Goal: Task Accomplishment & Management: Complete application form

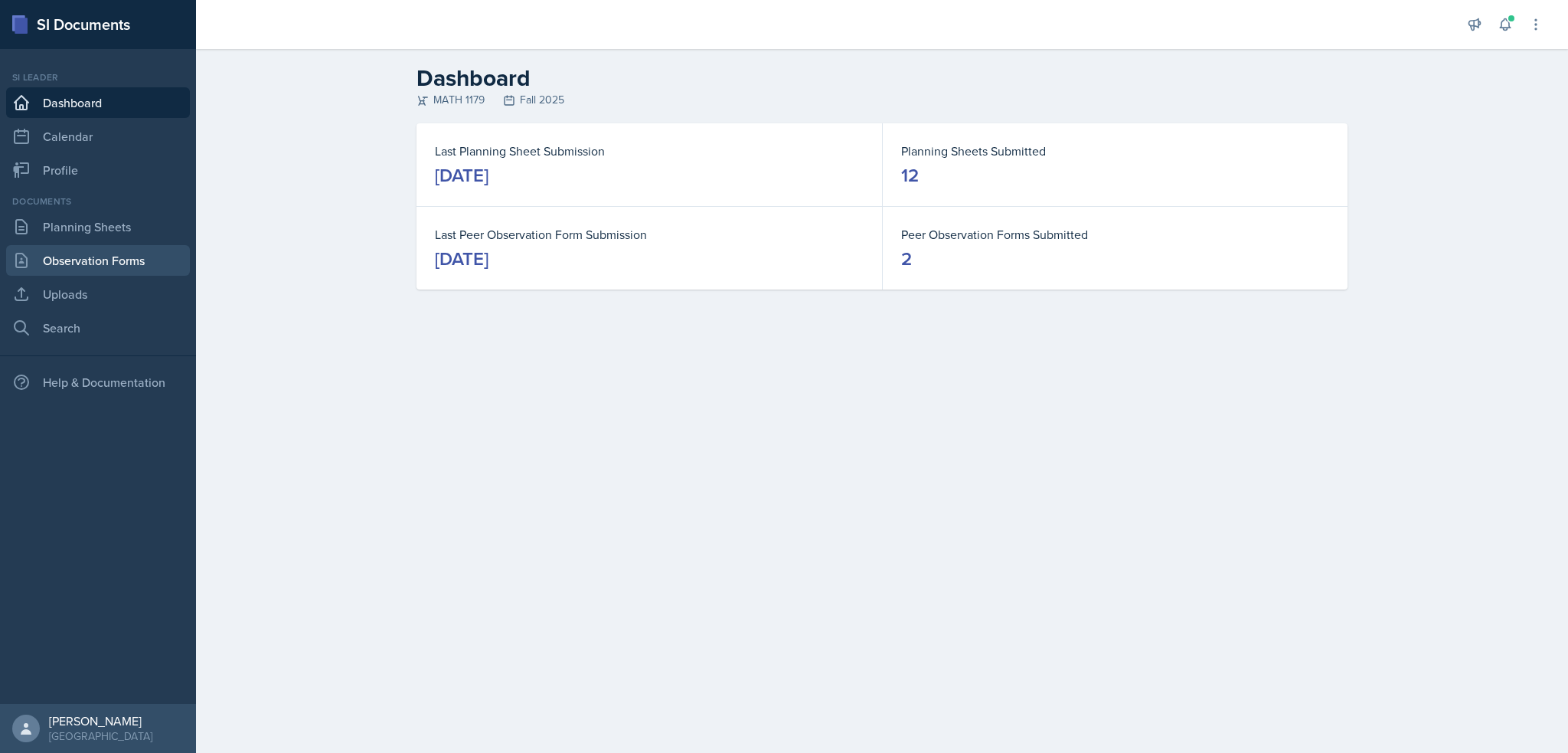
click at [80, 245] on link "Observation Forms" at bounding box center [98, 261] width 184 height 31
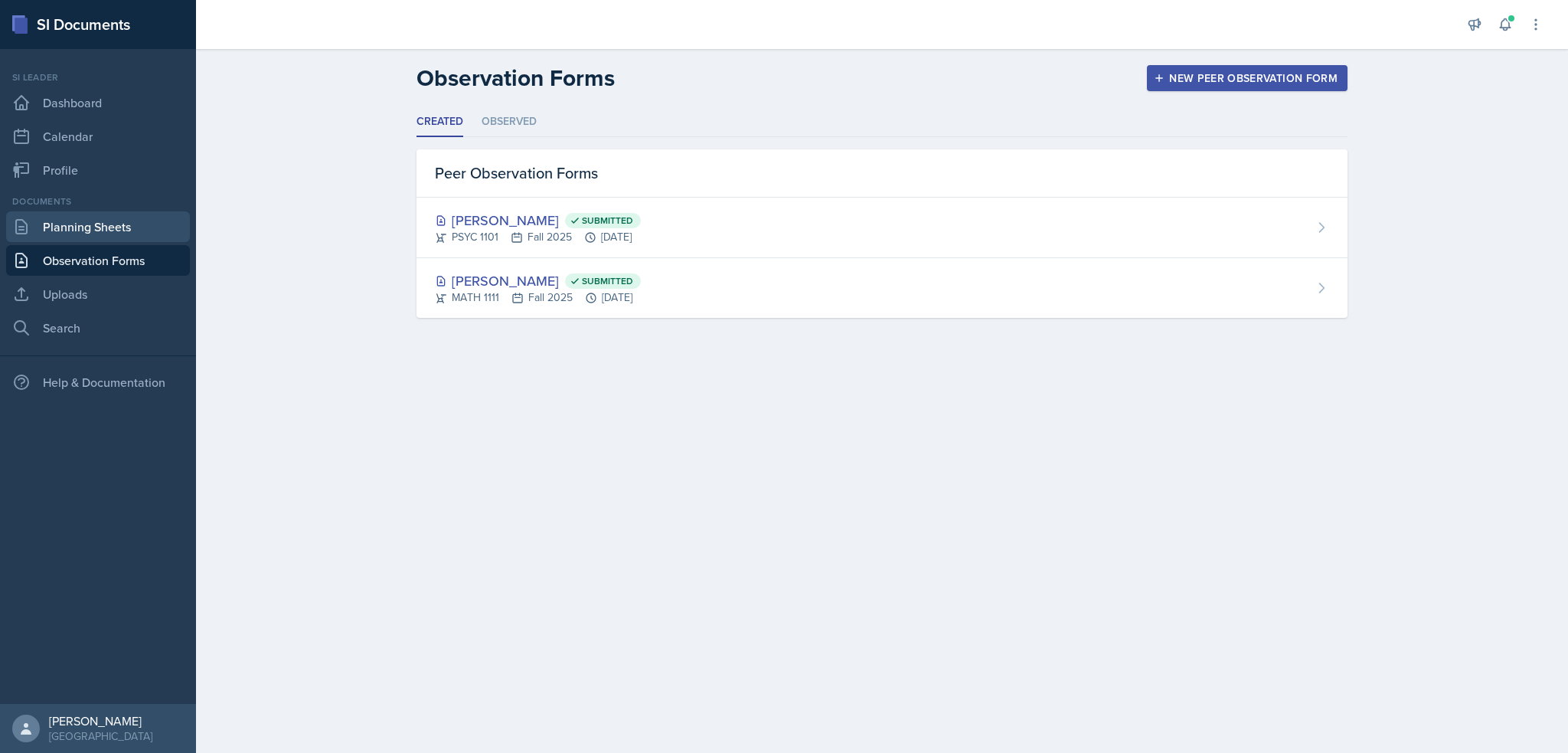
click at [81, 238] on link "Planning Sheets" at bounding box center [98, 227] width 184 height 31
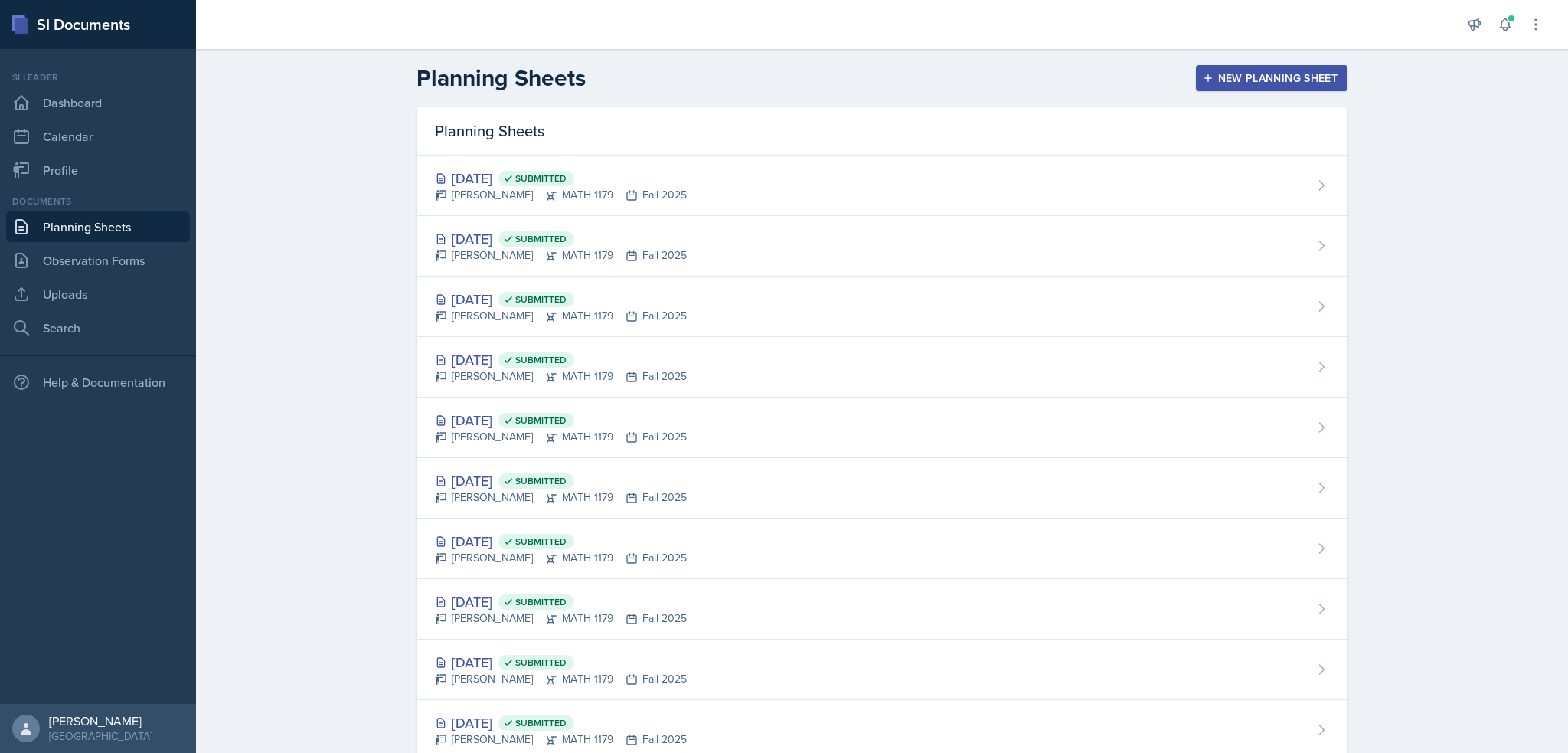
click at [1218, 80] on div "New Planning Sheet" at bounding box center [1272, 78] width 131 height 12
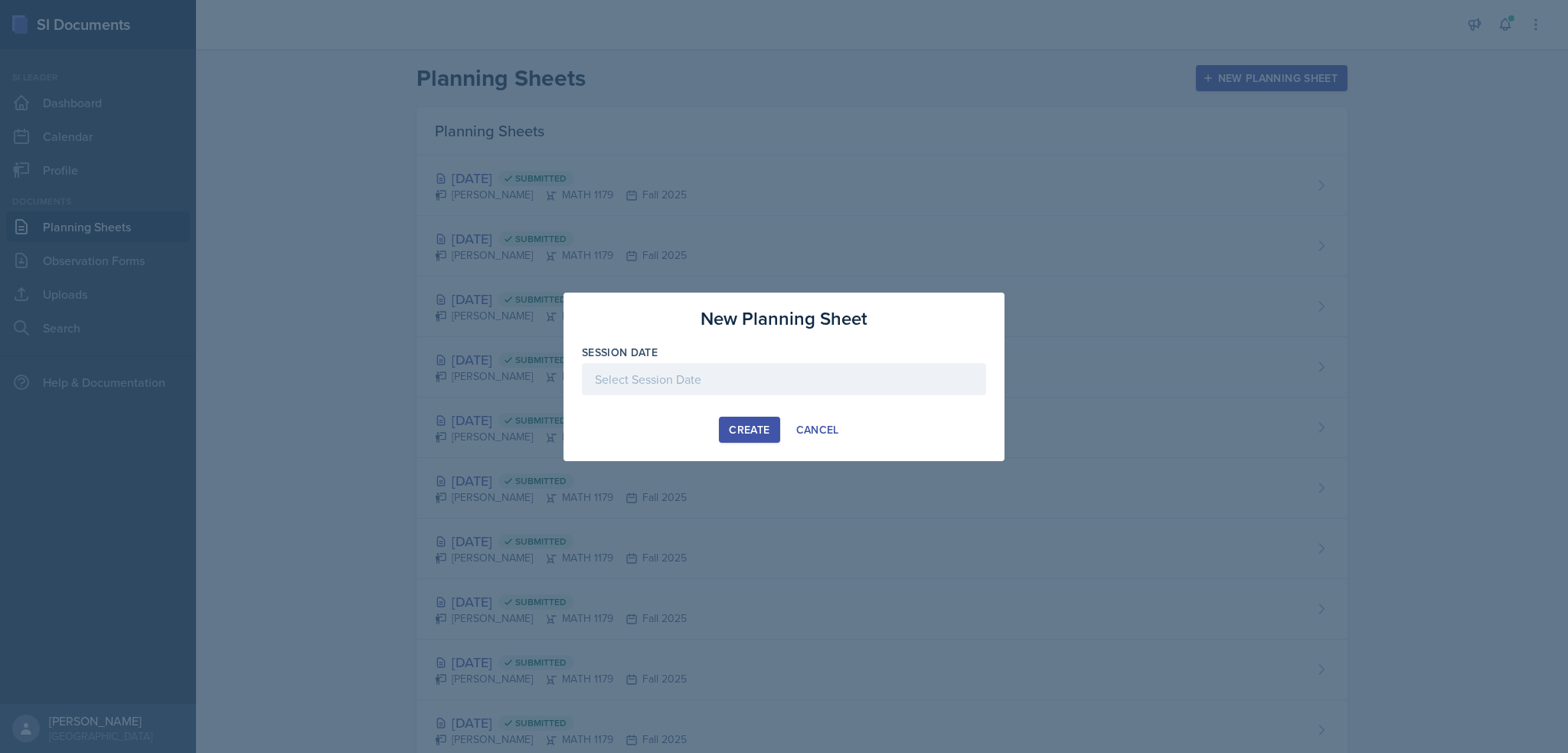
click at [742, 434] on div "Create" at bounding box center [749, 430] width 41 height 12
click at [697, 382] on div at bounding box center [784, 379] width 404 height 32
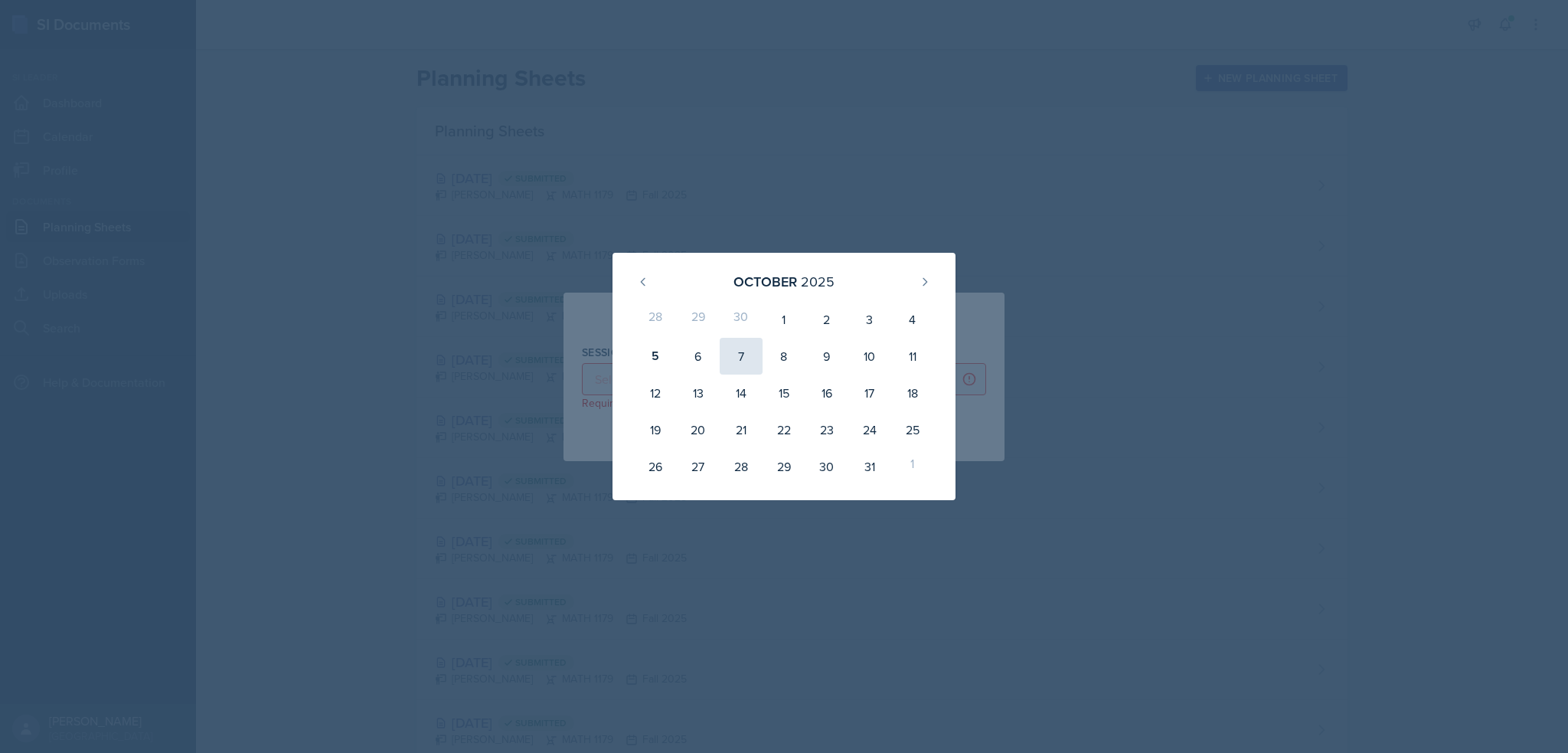
click at [757, 353] on div "7" at bounding box center [741, 356] width 43 height 37
type input "[DATE]"
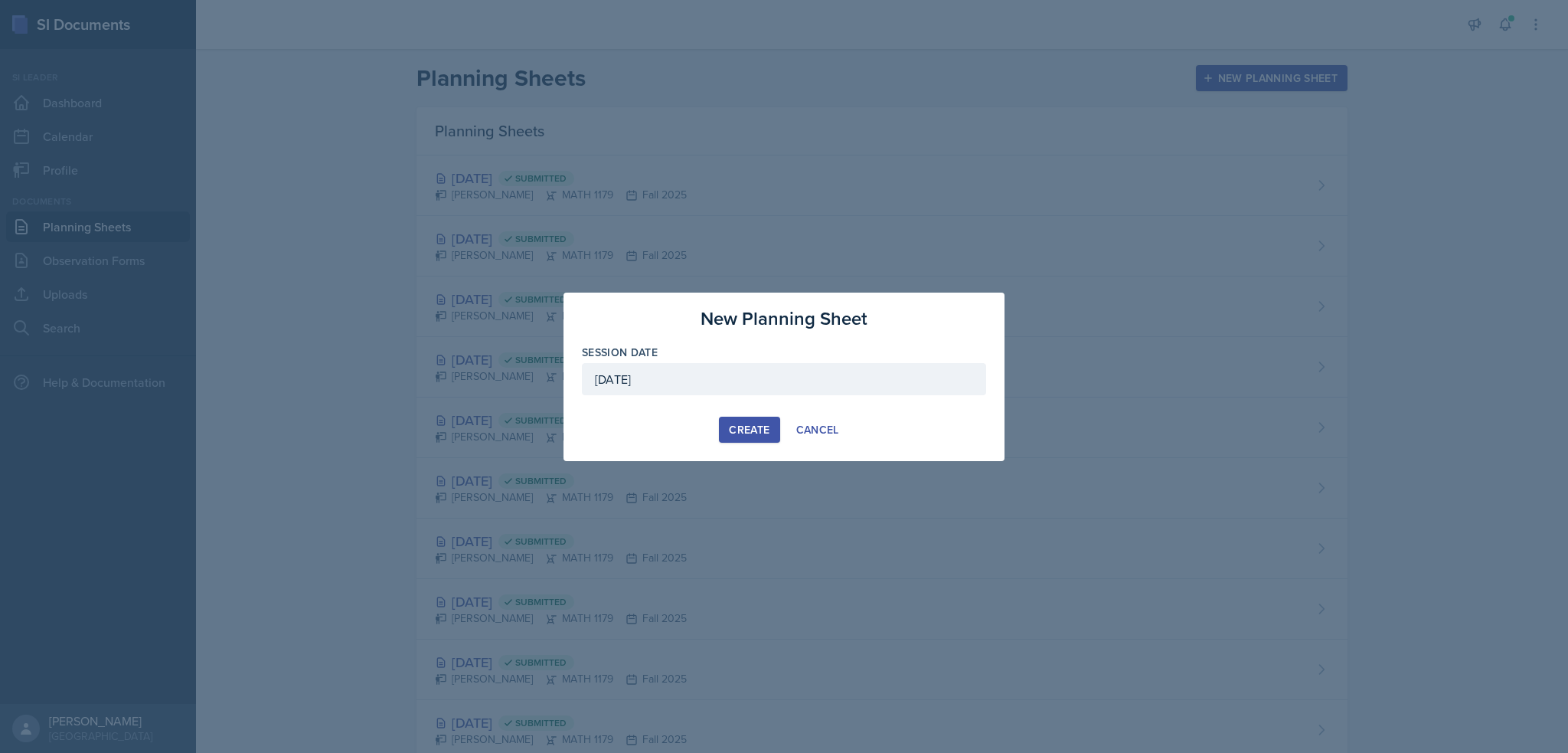
click at [747, 424] on div "Create" at bounding box center [749, 430] width 41 height 12
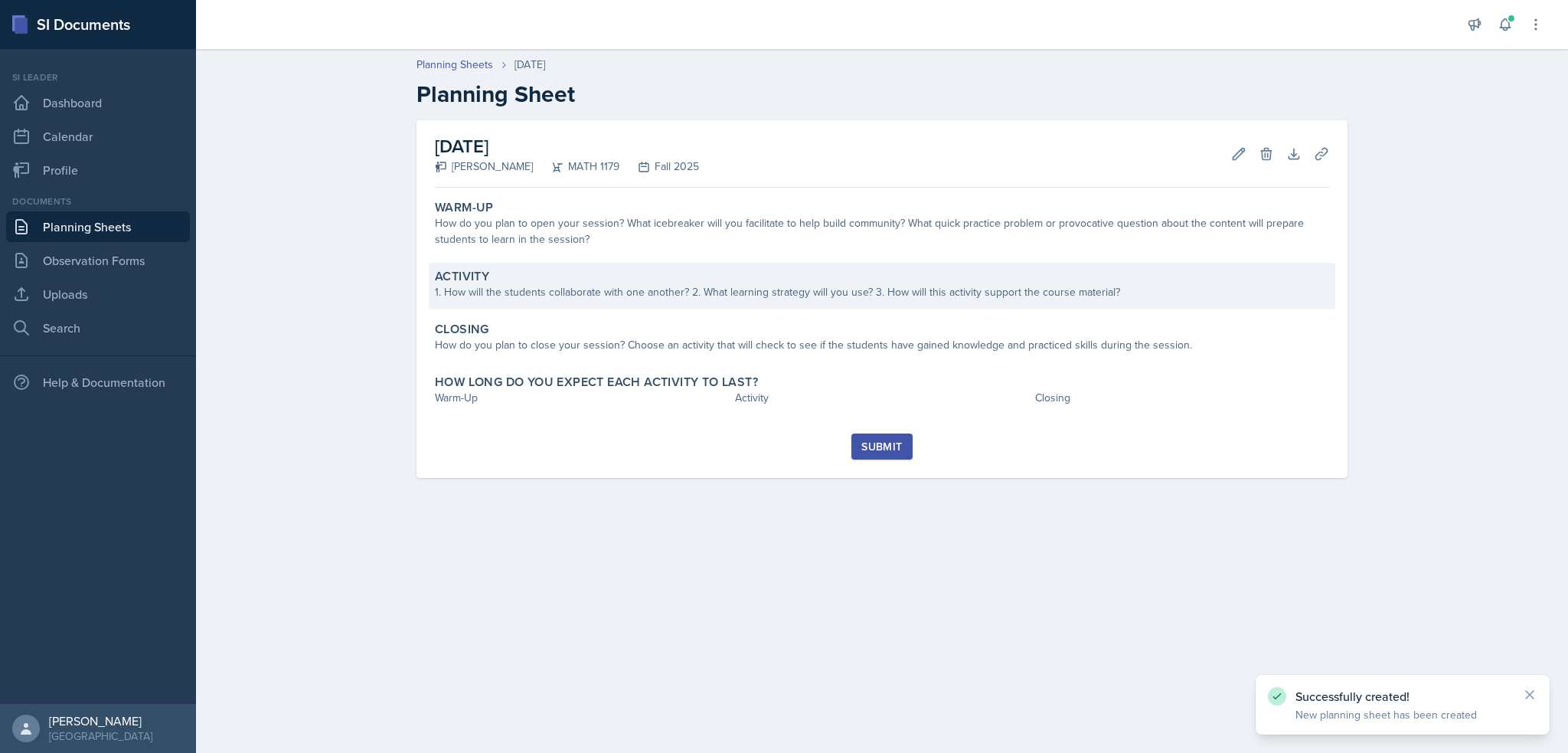
click at [738, 272] on div "Activity" at bounding box center [882, 276] width 895 height 16
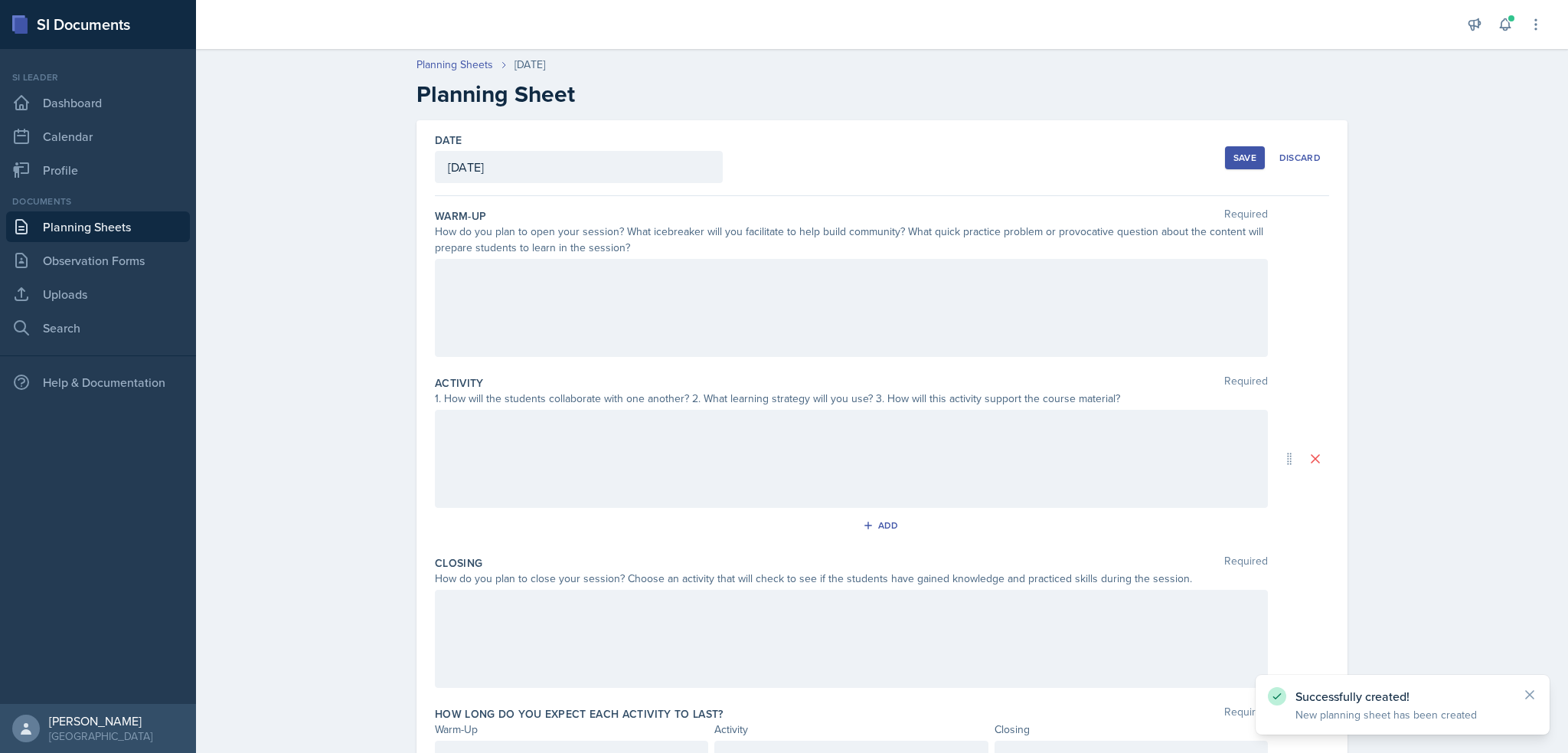
click at [726, 326] on div at bounding box center [851, 308] width 833 height 98
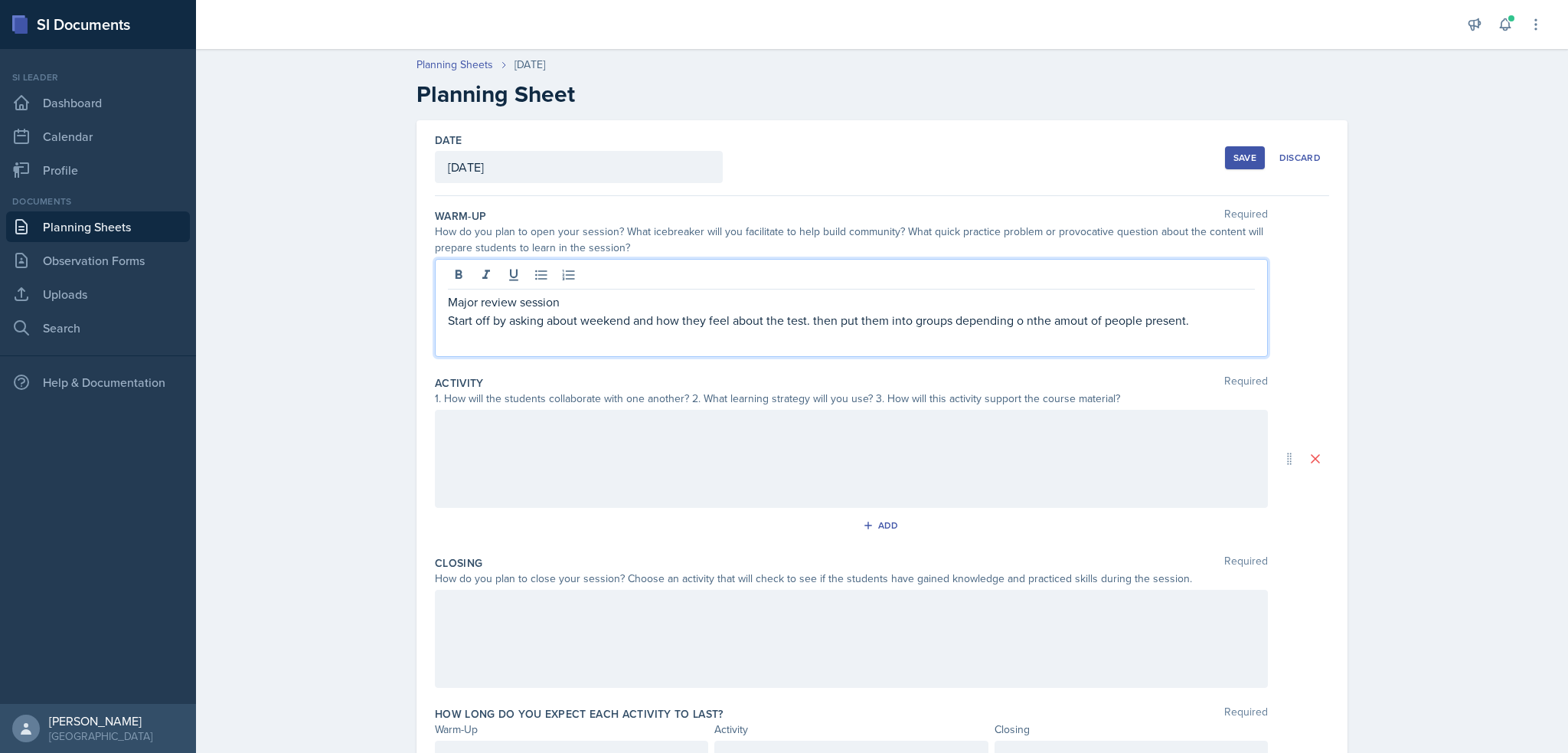
click at [1091, 470] on div at bounding box center [851, 459] width 833 height 98
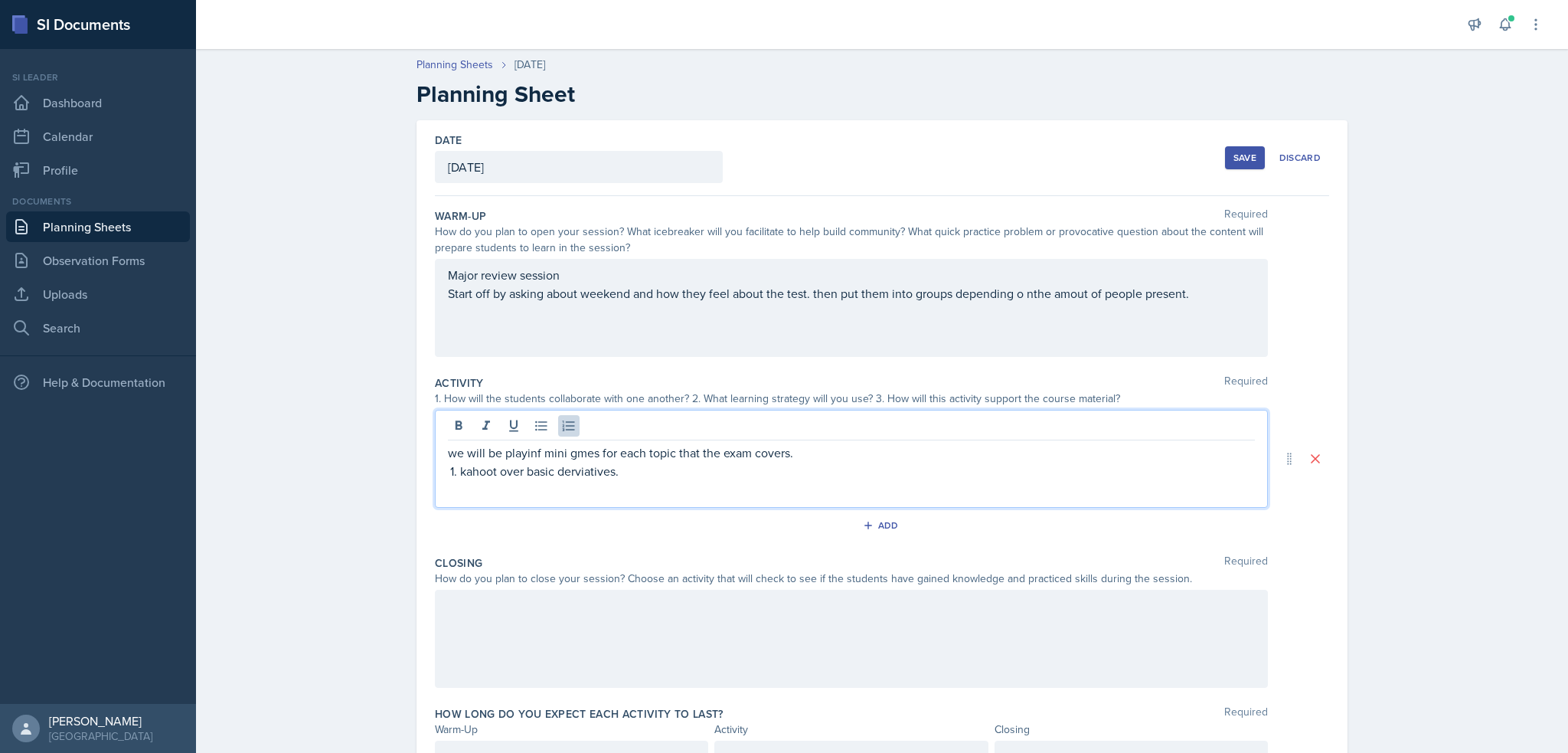
click at [530, 452] on p "we will be playinf mini gmes for each topic that the exam covers." at bounding box center [851, 452] width 807 height 19
click at [662, 468] on p "kahoot over basic derviatives." at bounding box center [858, 471] width 795 height 19
click at [474, 492] on p at bounding box center [858, 489] width 795 height 19
click at [677, 471] on p "kahoot over basic derviatives." at bounding box center [858, 471] width 795 height 19
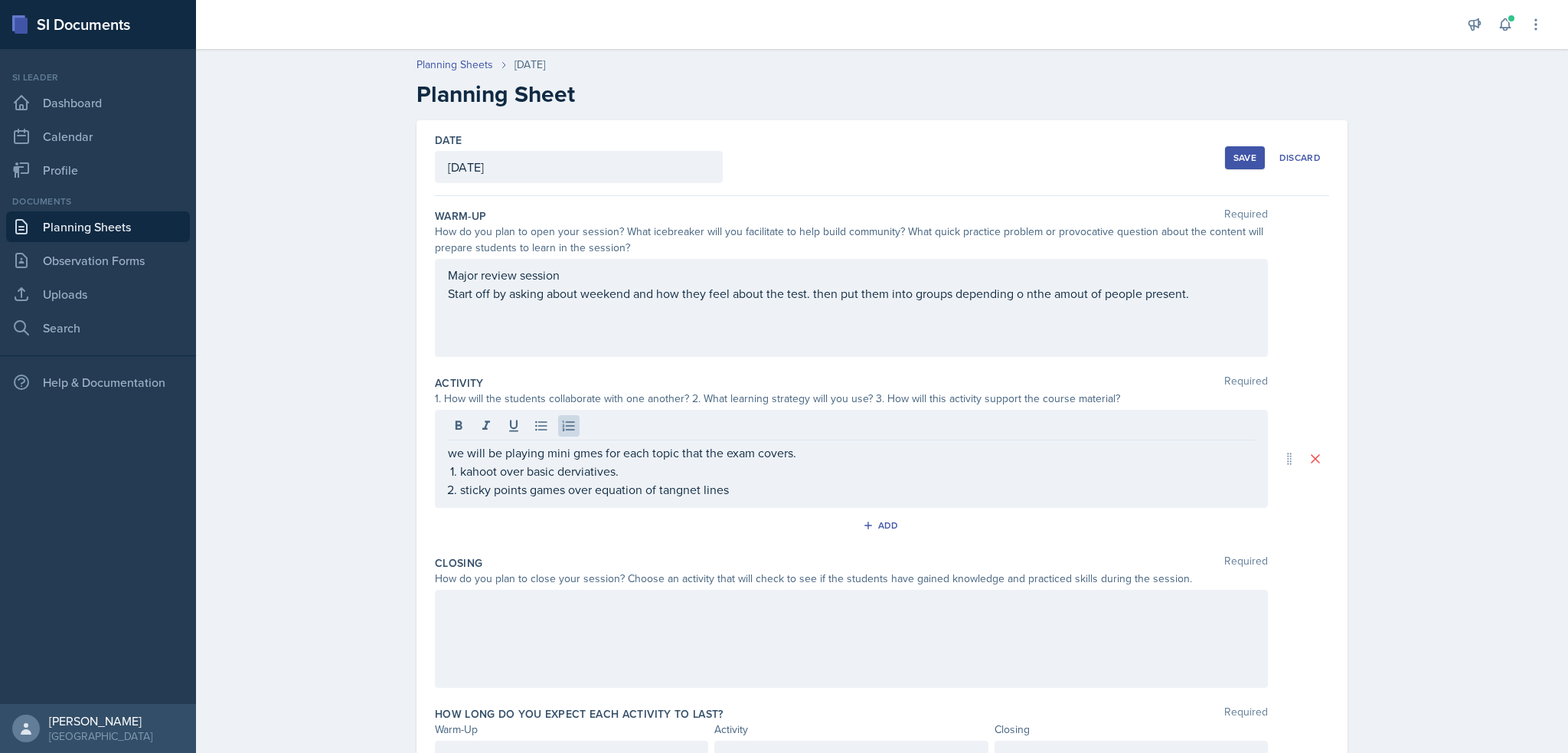
click at [793, 503] on div "we will be playing mini gmes for each topic that the exam covers. kahoot over b…" at bounding box center [851, 459] width 833 height 98
click at [794, 499] on div "we will be playing mini gmes for each topic that the exam covers. kahoot over b…" at bounding box center [851, 459] width 833 height 98
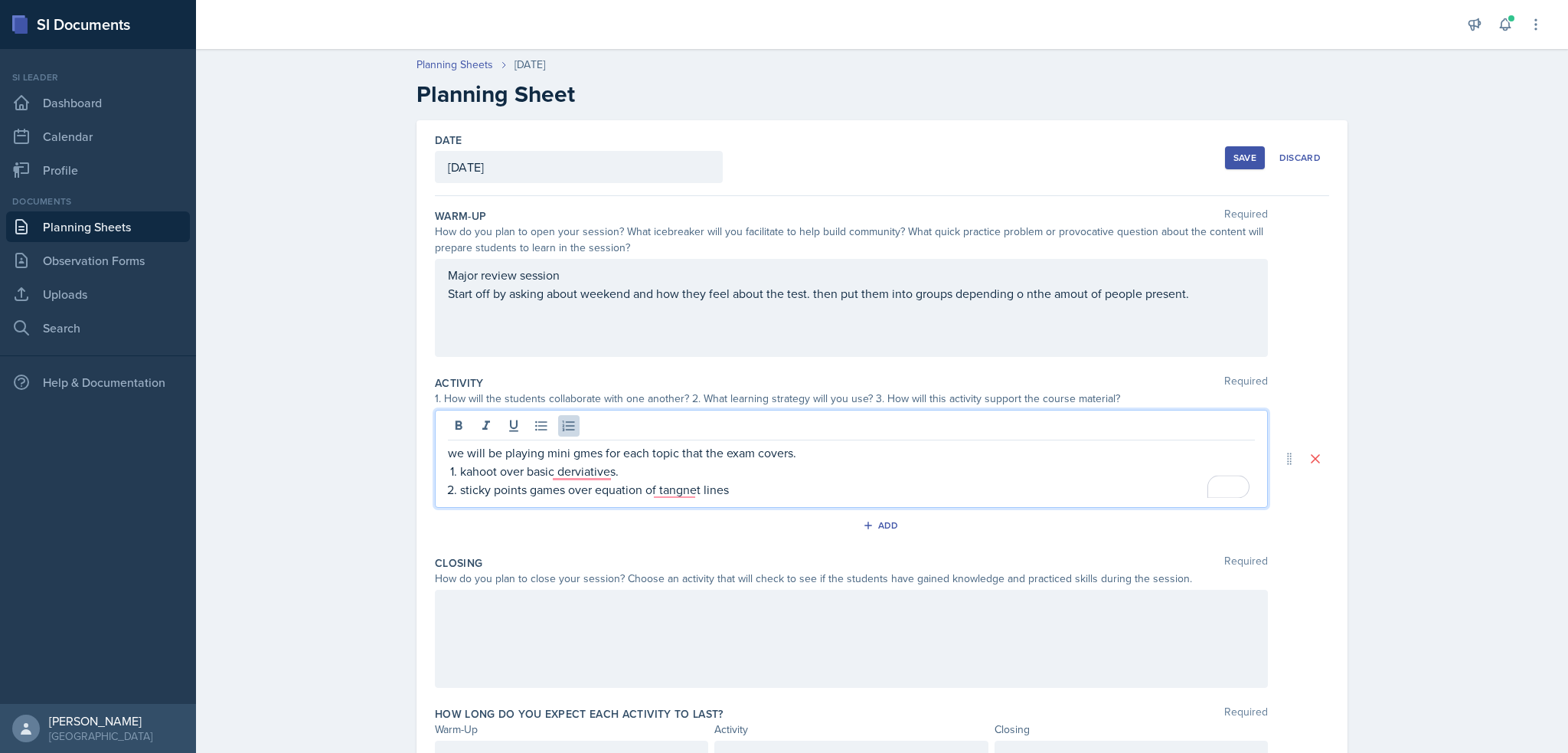
click at [794, 492] on p "sticky points games over equation of tangnet lines" at bounding box center [858, 489] width 795 height 19
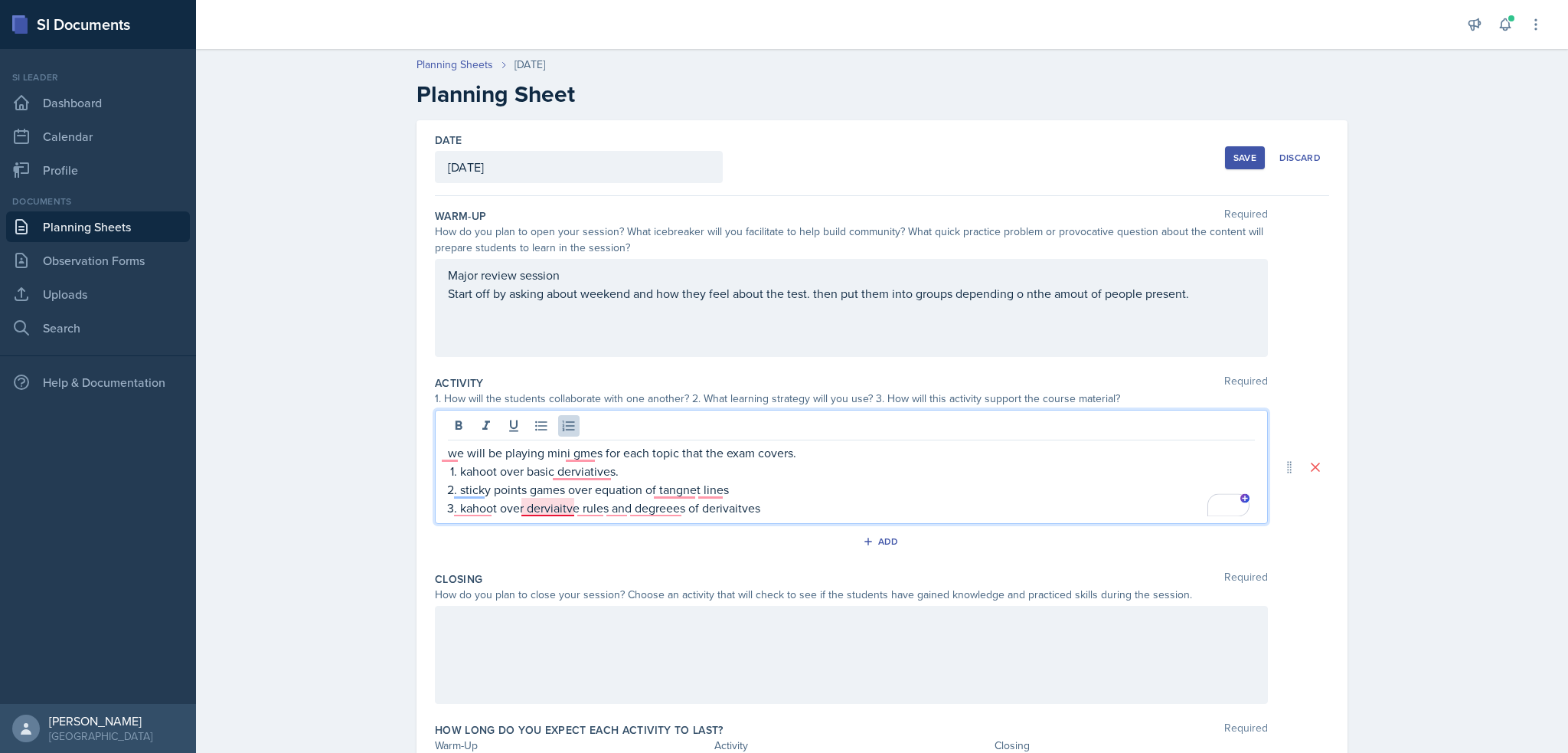
click at [540, 505] on p "kahoot over derviaitve rules and degreees of derivaitves" at bounding box center [858, 508] width 795 height 19
drag, startPoint x: 455, startPoint y: 492, endPoint x: 744, endPoint y: 483, distance: 289.1
click at [744, 483] on p "sticky points games over equation of tangent lines," at bounding box center [858, 489] width 795 height 19
copy p "sticky points games over equation of tangent lines,"
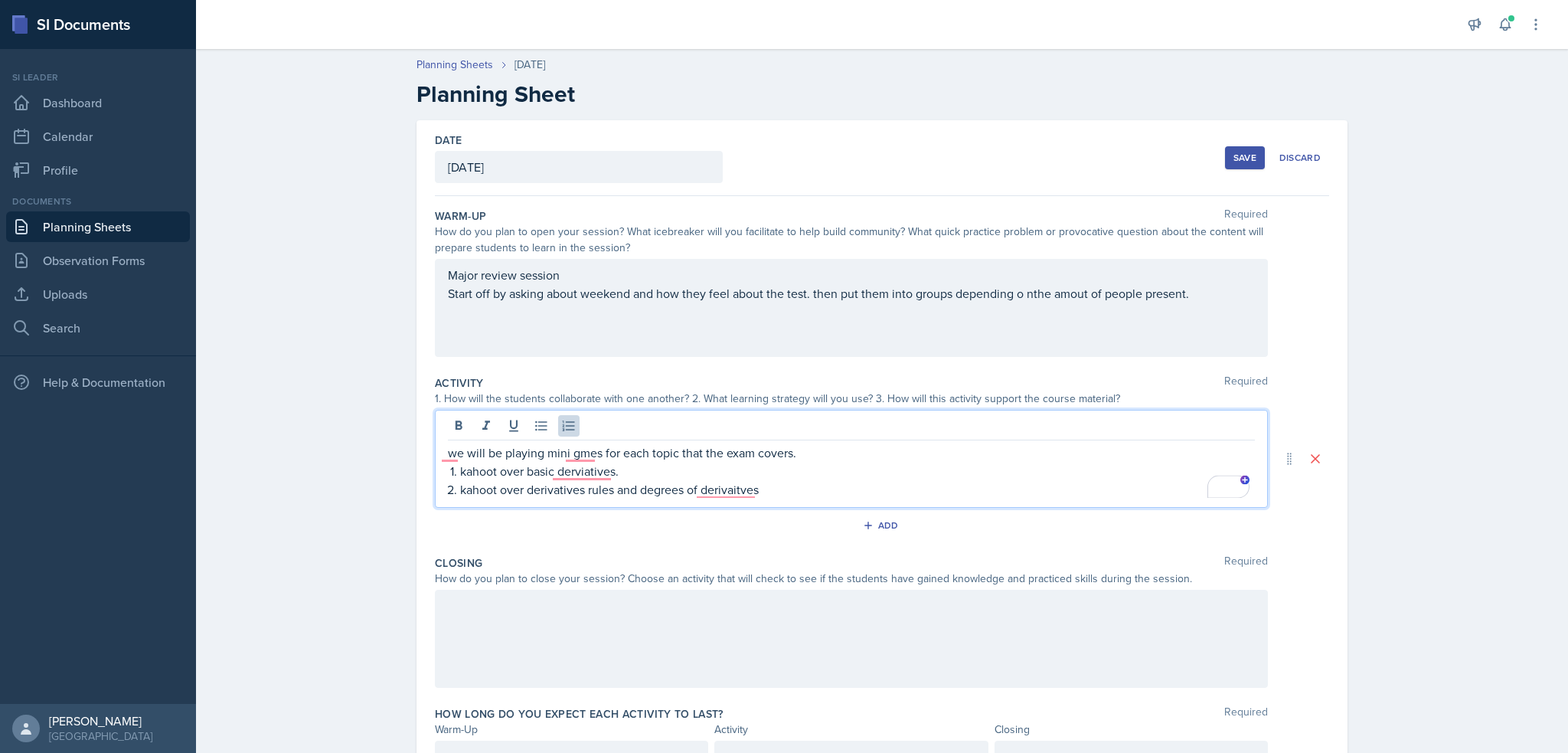
click at [828, 493] on p "kahoot over derivatives rules and degrees of derivaitves" at bounding box center [858, 489] width 795 height 19
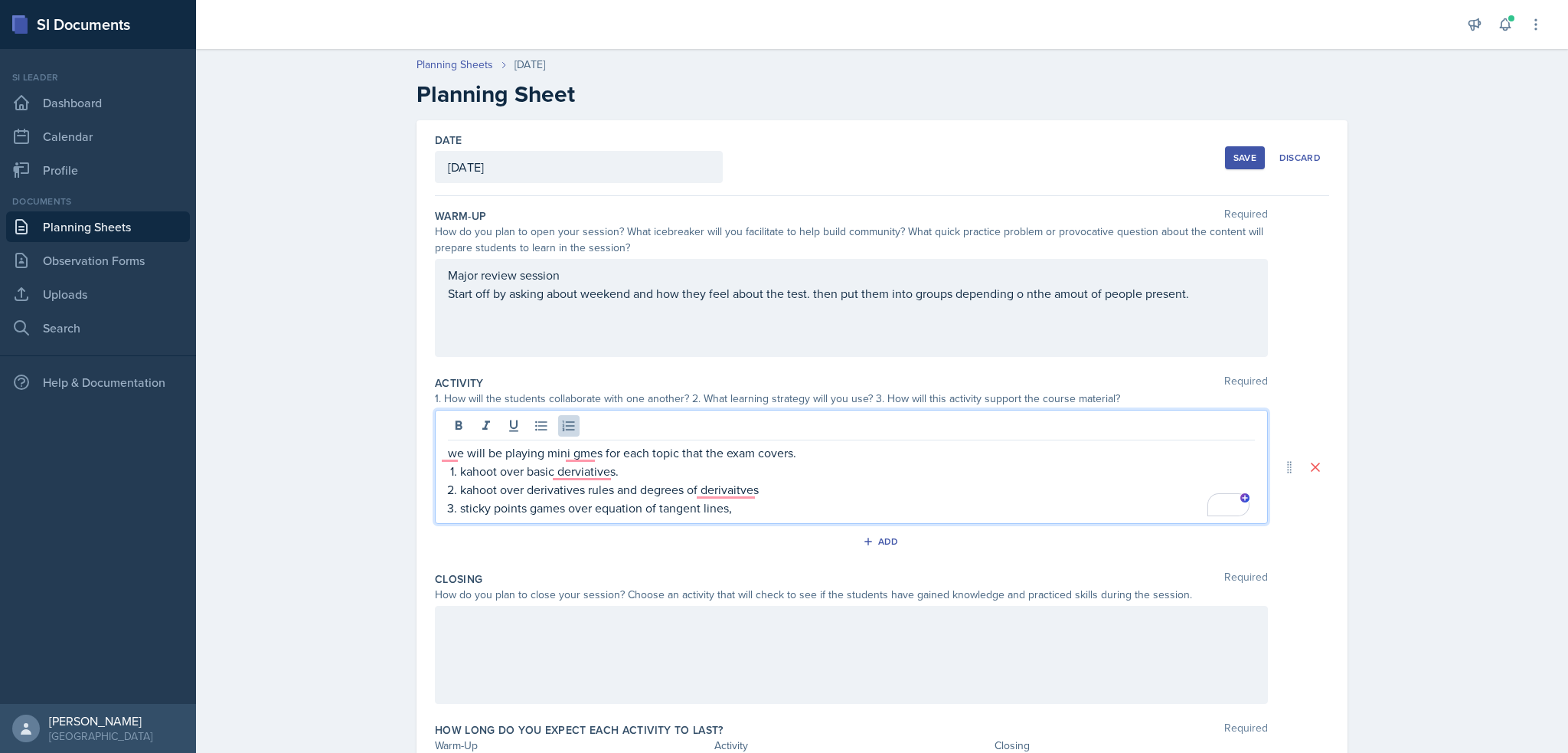
click at [757, 510] on p "sticky points games over equation of tangent lines," at bounding box center [858, 508] width 795 height 19
click at [623, 468] on p "kahoot over basic derviatives." at bounding box center [858, 471] width 795 height 19
click at [580, 450] on p "we will be playing mini gmes for each topic that the exam covers." at bounding box center [851, 452] width 807 height 19
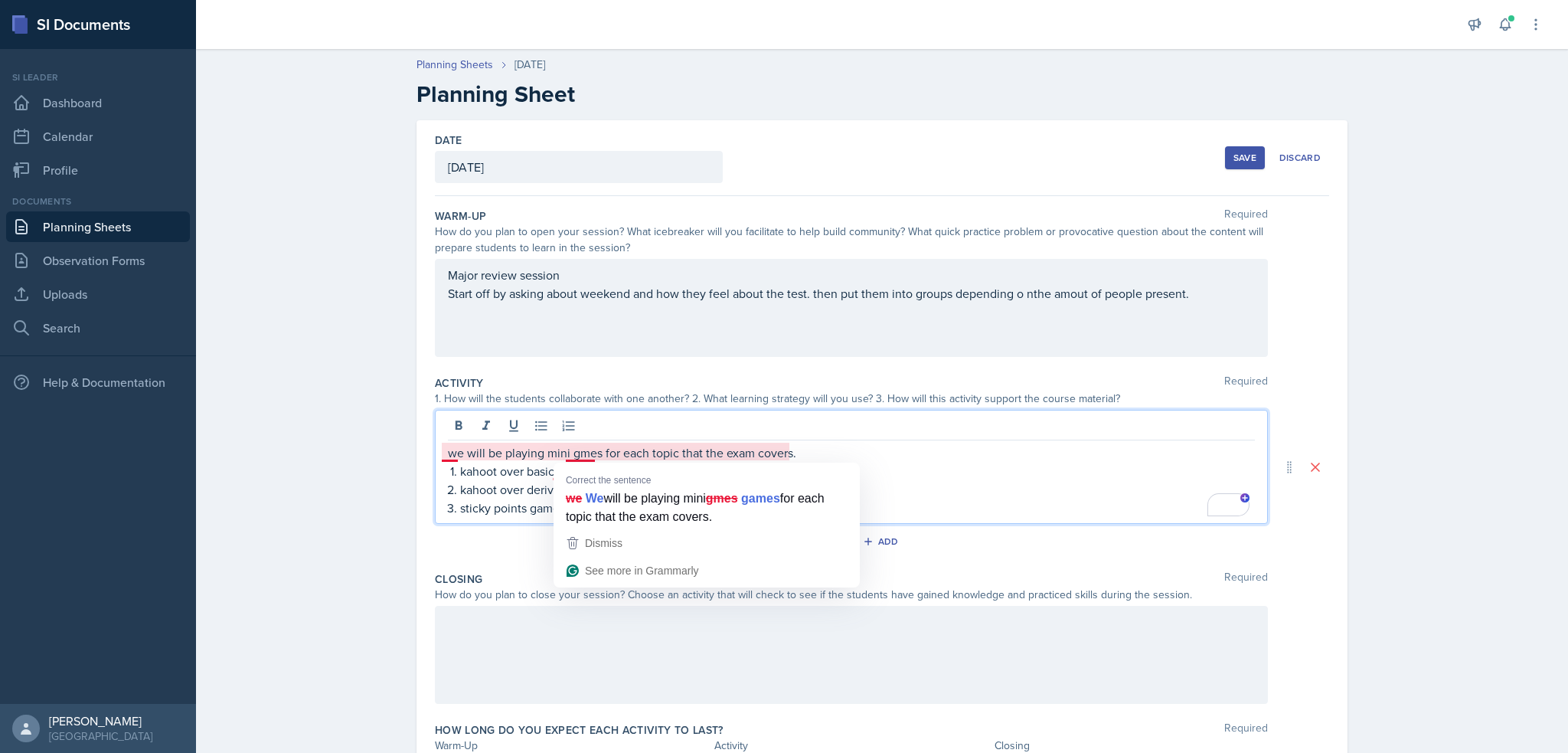
click at [574, 454] on p "we will be playing mini gmes for each topic that the exam covers." at bounding box center [851, 452] width 807 height 19
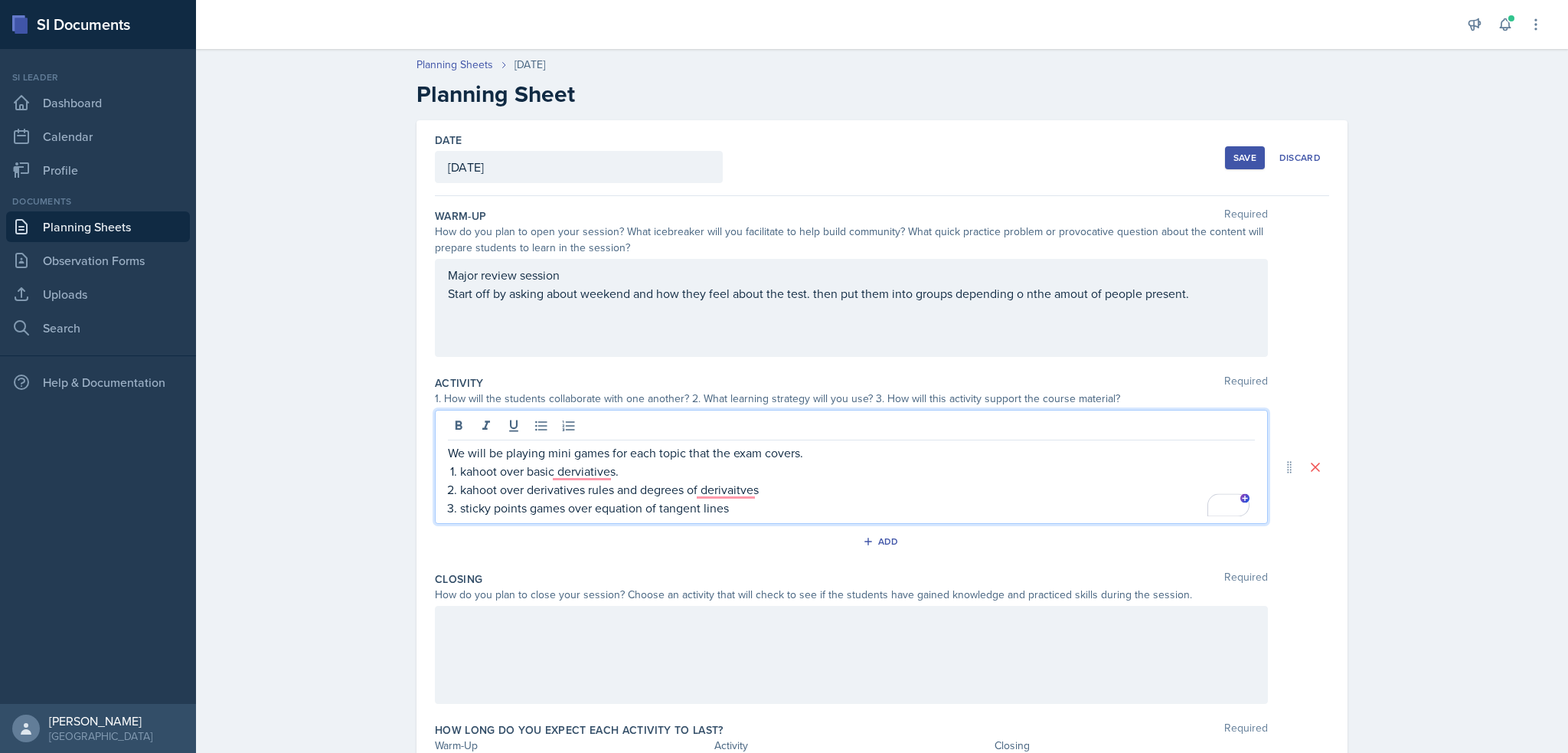
click at [744, 473] on p "kahoot over basic derviatives." at bounding box center [858, 471] width 795 height 19
click at [625, 473] on p "kahoot over basic derivatives." at bounding box center [858, 471] width 795 height 19
click at [744, 495] on p "kahoot over derivatives rules and degrees of derivaitves" at bounding box center [858, 489] width 795 height 19
drag, startPoint x: 611, startPoint y: 489, endPoint x: 757, endPoint y: 492, distance: 146.0
click at [757, 492] on p "kahoot over derivatives rules and degrees of derivatives" at bounding box center [858, 489] width 795 height 19
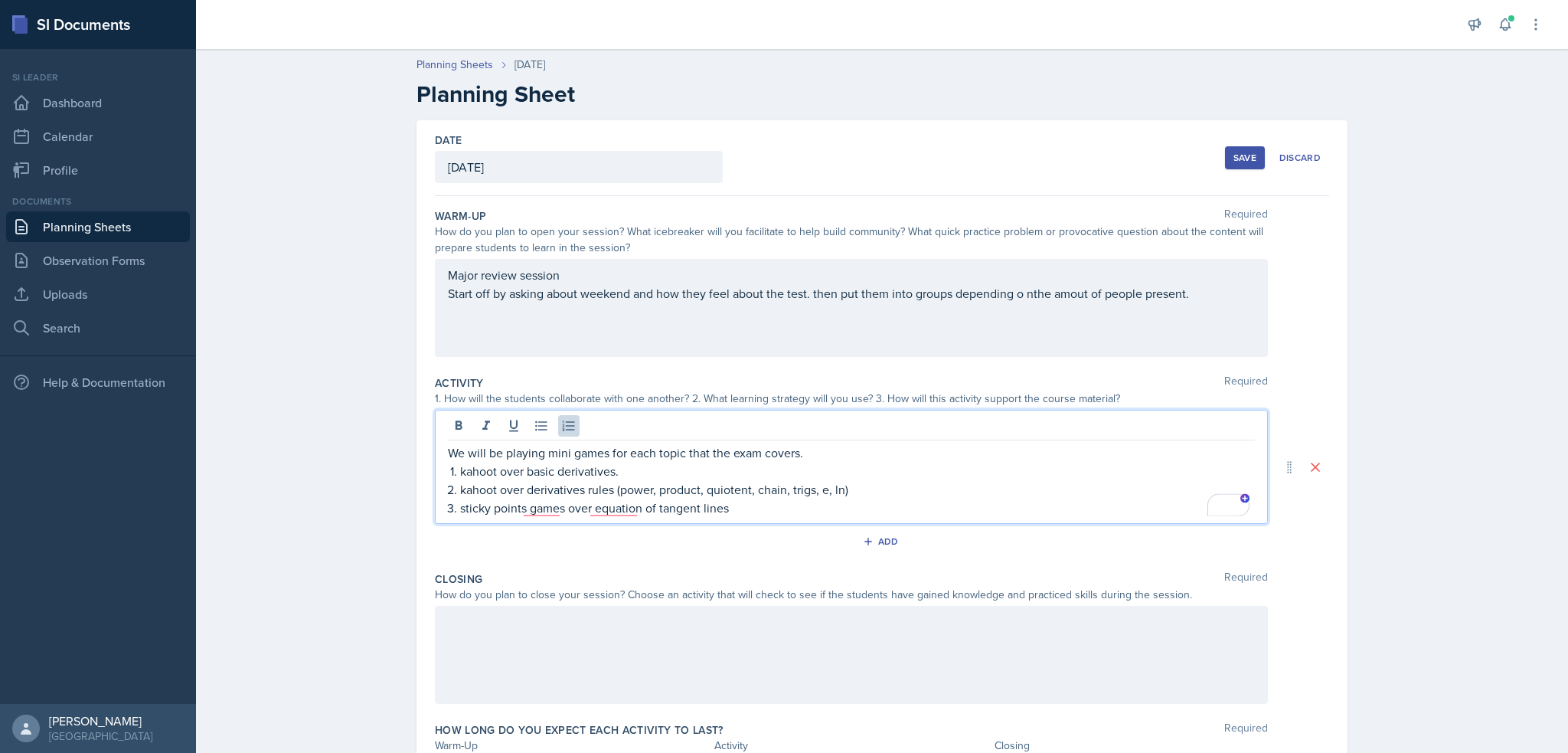
click at [782, 510] on p "sticky points games over equation of tangent lines" at bounding box center [858, 508] width 795 height 19
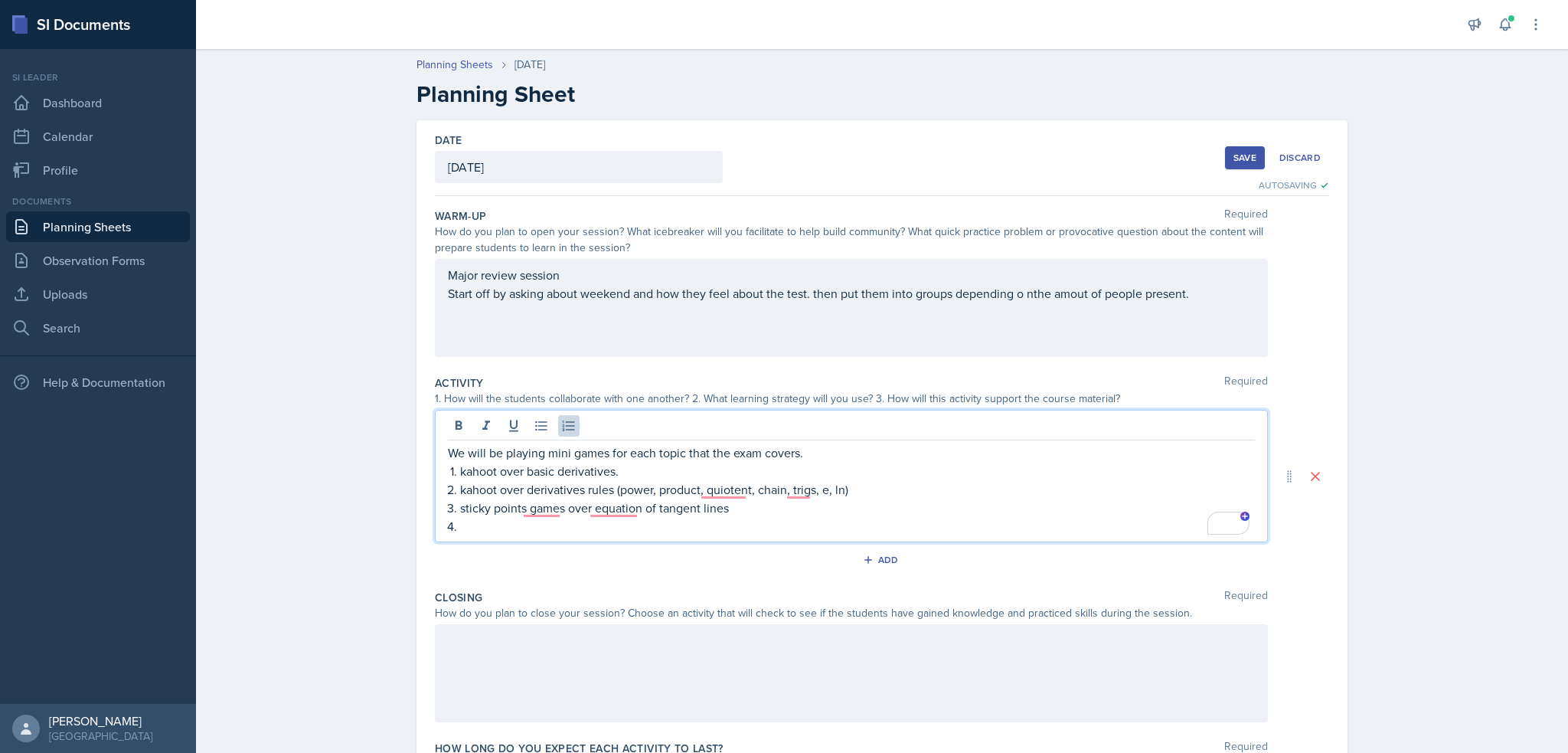
click at [469, 534] on p "To enrich screen reader interactions, please activate Accessibility in Grammarl…" at bounding box center [858, 526] width 795 height 19
click at [864, 499] on p "sticky points games over equation of tangent lines" at bounding box center [858, 508] width 795 height 19
click at [870, 483] on p "kahoot over derivatives rules (power, product, quiotent, chain, trigs, e, ln)" at bounding box center [858, 489] width 795 height 19
click at [719, 480] on p "kahoot over derivatives rules (power, product, quiotent, chain, trigs, e, ln)" at bounding box center [858, 489] width 795 height 19
click at [729, 466] on p "kahoot over basic derivatives." at bounding box center [858, 471] width 795 height 19
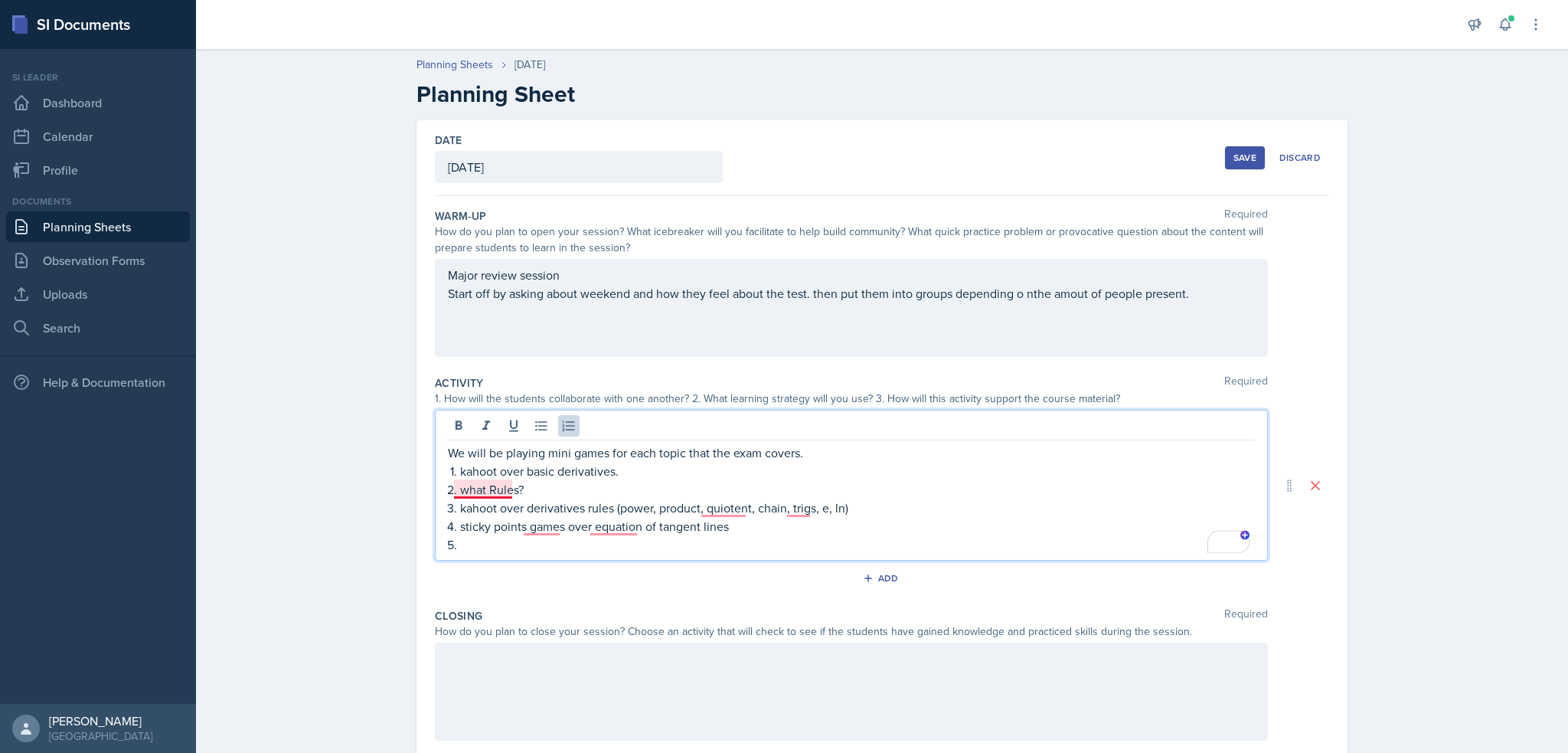
click at [463, 489] on p "what Rules?" at bounding box center [858, 489] width 795 height 19
click at [533, 483] on p "What Rules?" at bounding box center [858, 489] width 795 height 19
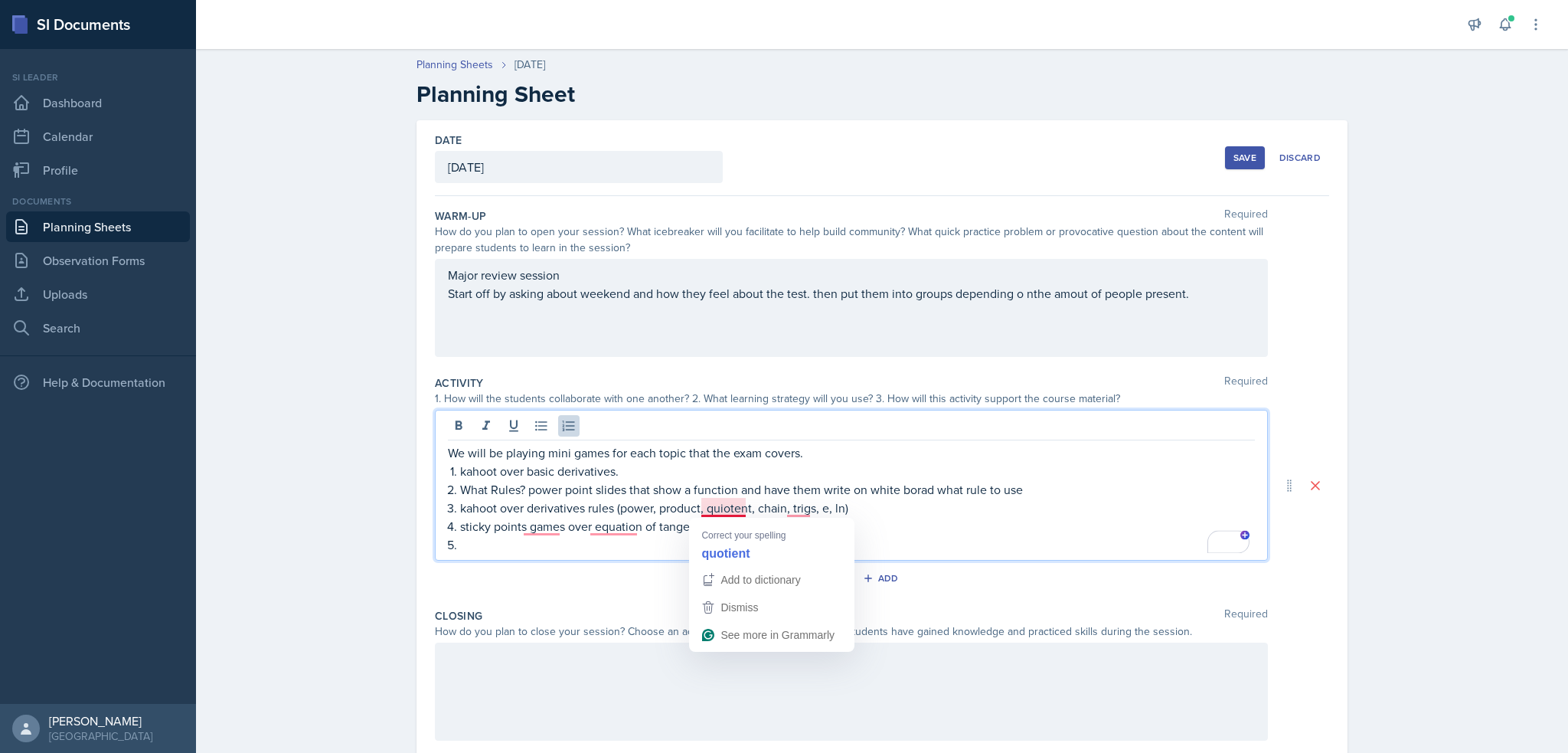
click at [717, 502] on p "kahoot over derivatives rules (power, product, quiotent, chain, trigs, e, ln)" at bounding box center [858, 508] width 795 height 19
click at [526, 525] on p "sticky points, games over equation of tangent lines" at bounding box center [858, 526] width 795 height 19
click at [557, 528] on p "sticky points games over equation of tangent lines" at bounding box center [858, 526] width 795 height 19
click at [676, 550] on p "To enrich screen reader interactions, please activate Accessibility in Grammarl…" at bounding box center [858, 545] width 795 height 19
click at [679, 548] on p "To enrich screen reader interactions, please activate Accessibility in Grammarl…" at bounding box center [858, 545] width 795 height 19
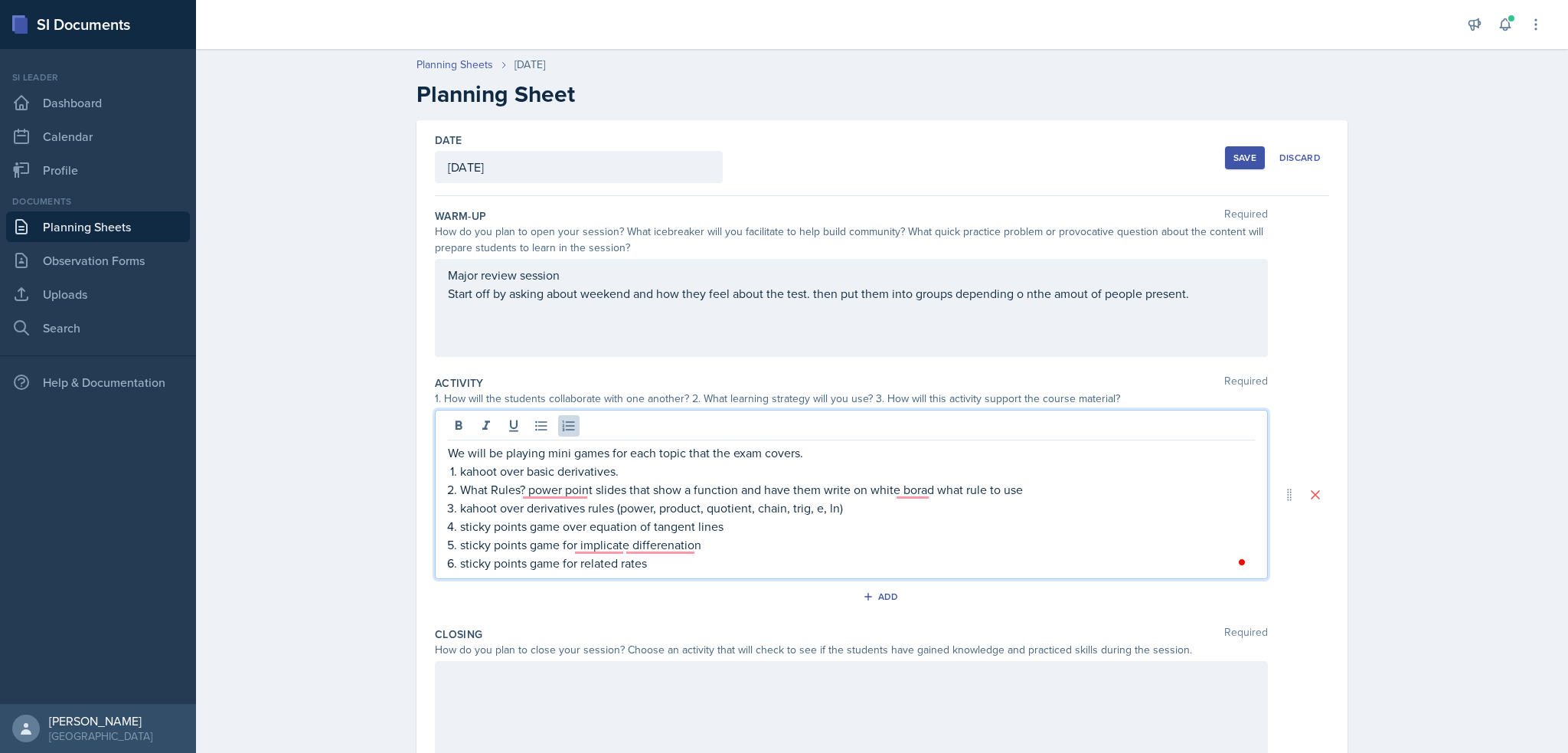
click at [683, 546] on p "sticky points game for implicate differenation" at bounding box center [858, 545] width 795 height 19
click at [584, 541] on p "sticky points game for implicate differentiation" at bounding box center [858, 545] width 795 height 19
click at [914, 496] on p "What Rules? PowerPoint slides that show a function and have them write on white…" at bounding box center [858, 489] width 795 height 19
click at [911, 485] on p "What Rules? PowerPoint slides that show a function and have them write on white…" at bounding box center [858, 489] width 795 height 19
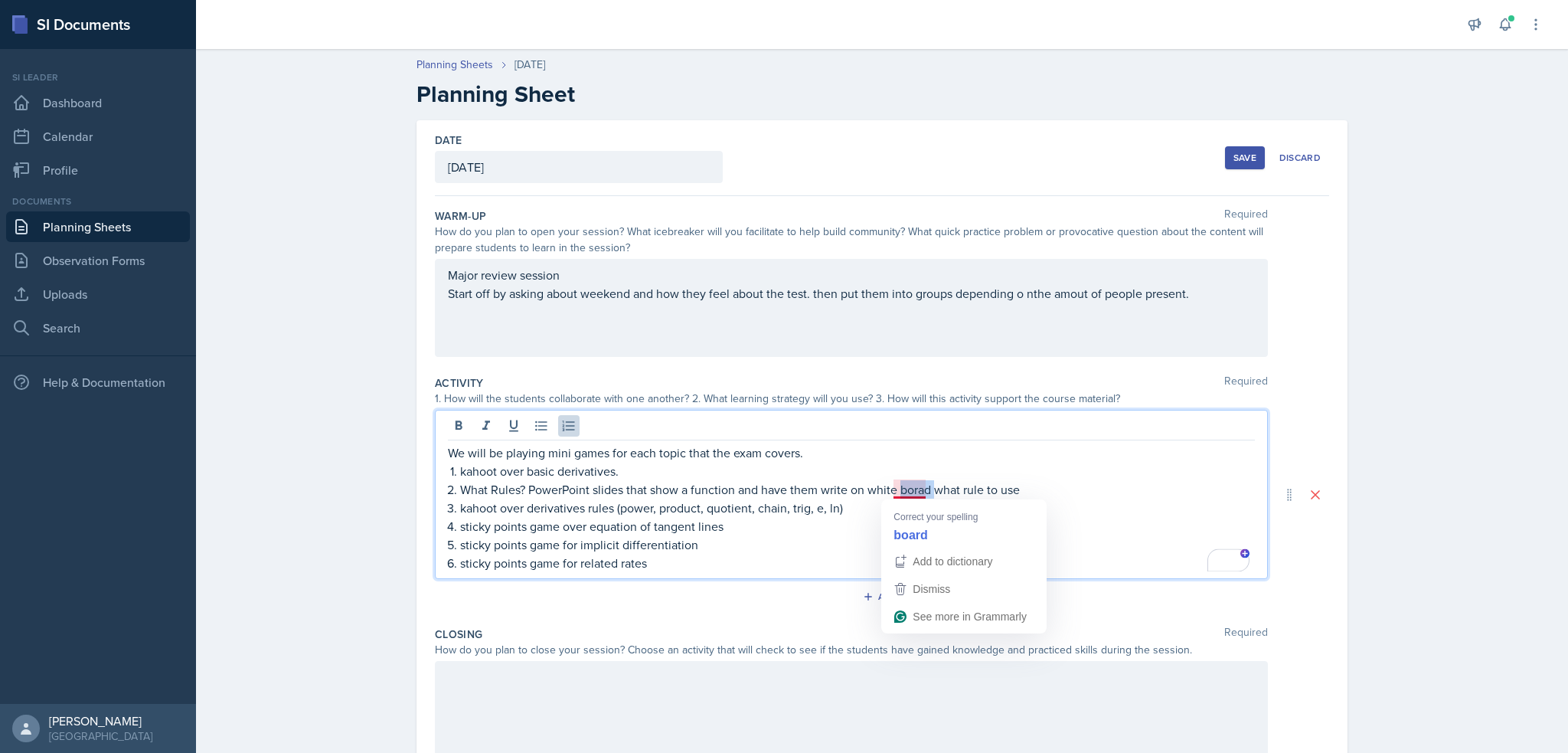
click at [911, 485] on p "What Rules? PowerPoint slides that show a function and have them write on white…" at bounding box center [858, 489] width 795 height 19
drag, startPoint x: 902, startPoint y: 483, endPoint x: 882, endPoint y: 475, distance: 21.5
click at [898, 482] on p "What Rules? PowerPoint slides that show a function and have them write on white…" at bounding box center [858, 489] width 795 height 19
click at [751, 586] on div "Add" at bounding box center [882, 600] width 895 height 29
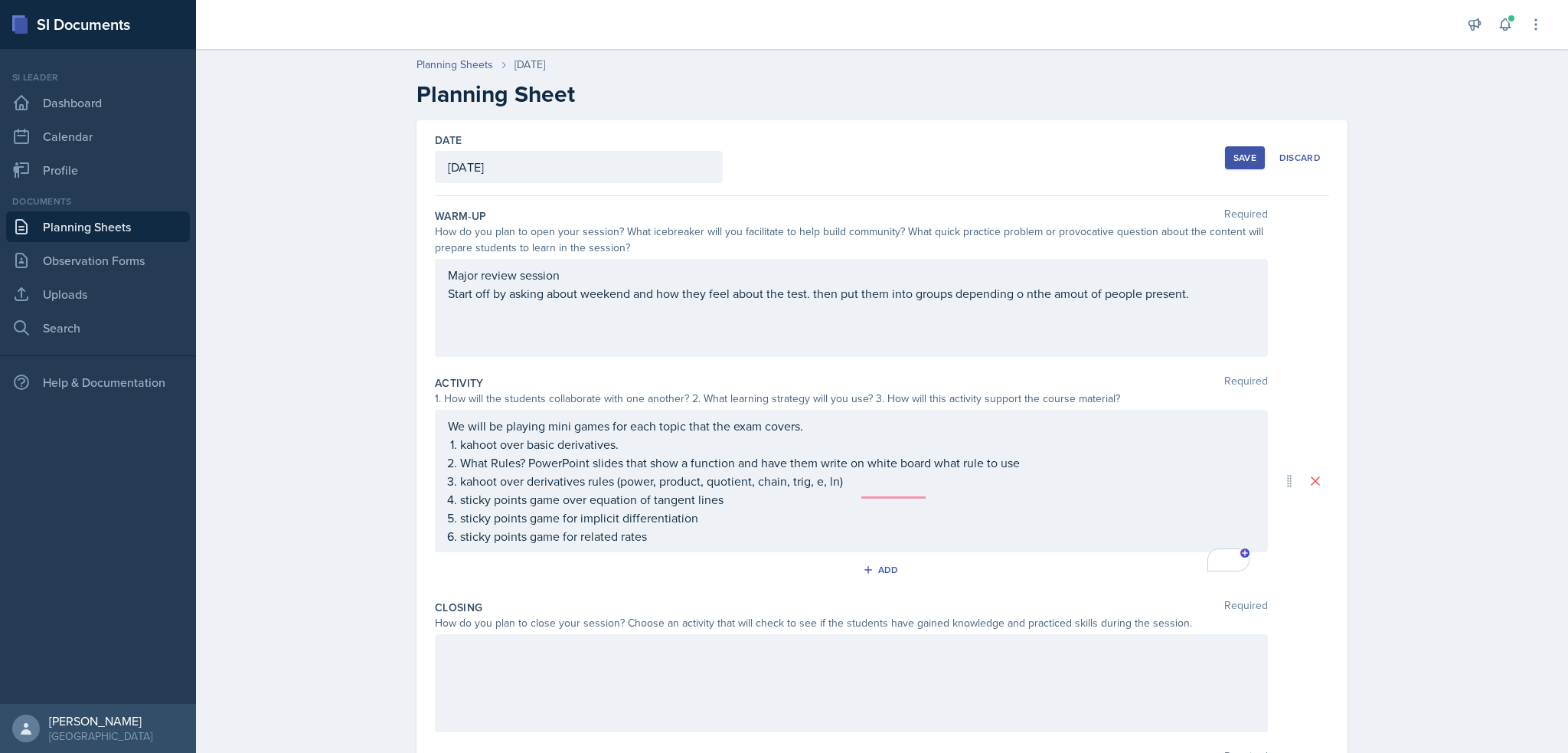
click at [765, 556] on div "Activity Required 1. How will the students collaborate with one another? 2. Wha…" at bounding box center [882, 481] width 895 height 225
click at [744, 548] on div "We will be playing mini games for each topic that the exam covers. kahoot over …" at bounding box center [851, 481] width 833 height 142
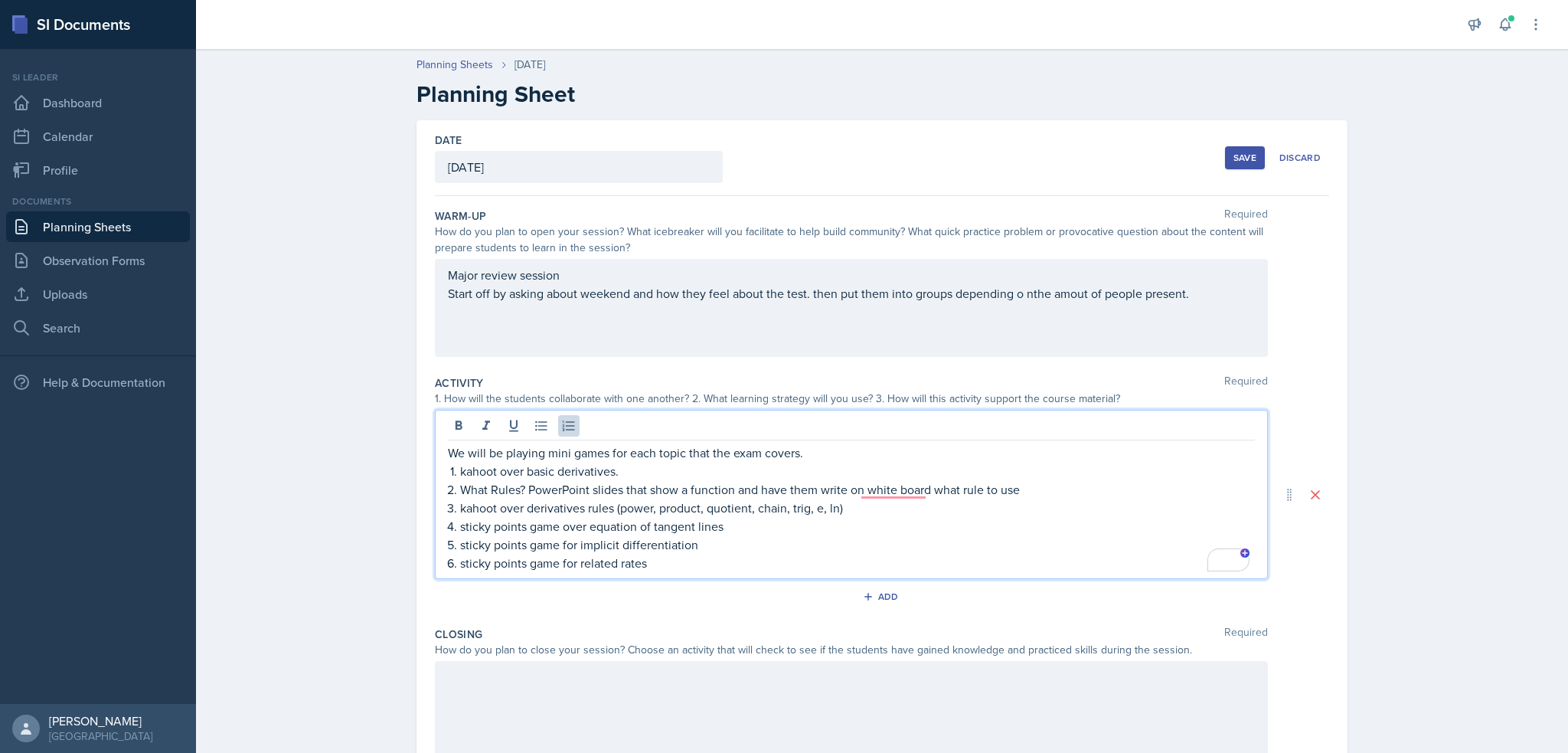
click at [729, 554] on p "sticky points game for related rates" at bounding box center [858, 563] width 795 height 19
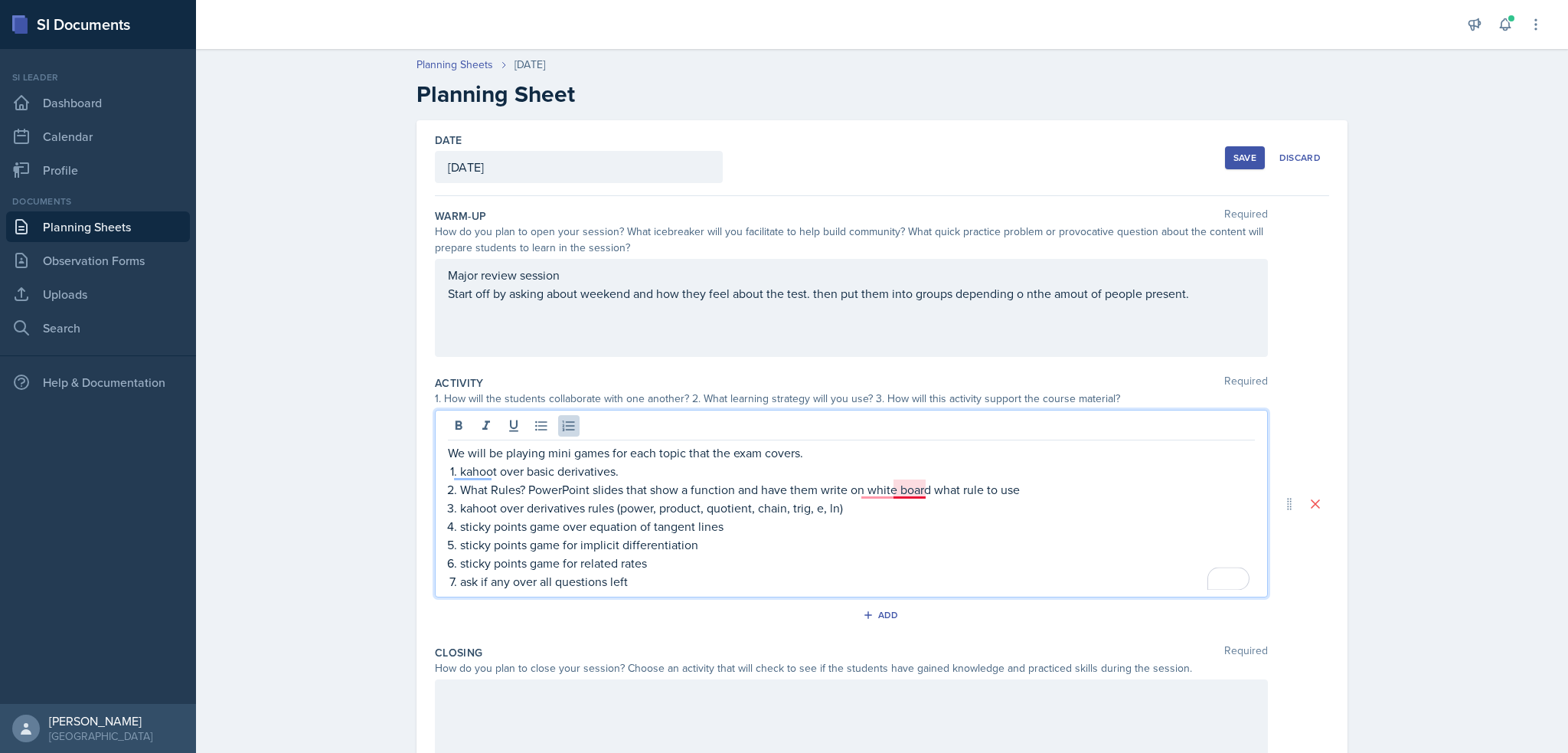
click at [897, 487] on p "What Rules? PowerPoint slides that show a function and have them write on white…" at bounding box center [858, 489] width 795 height 19
click at [860, 495] on p "What Rules? PowerPoint slides that show a function and have them write on white…" at bounding box center [858, 489] width 795 height 19
click at [603, 469] on p "kahoot over basic derivatives." at bounding box center [858, 471] width 795 height 19
click at [613, 468] on p "kahoot over basic derivatives." at bounding box center [858, 471] width 795 height 19
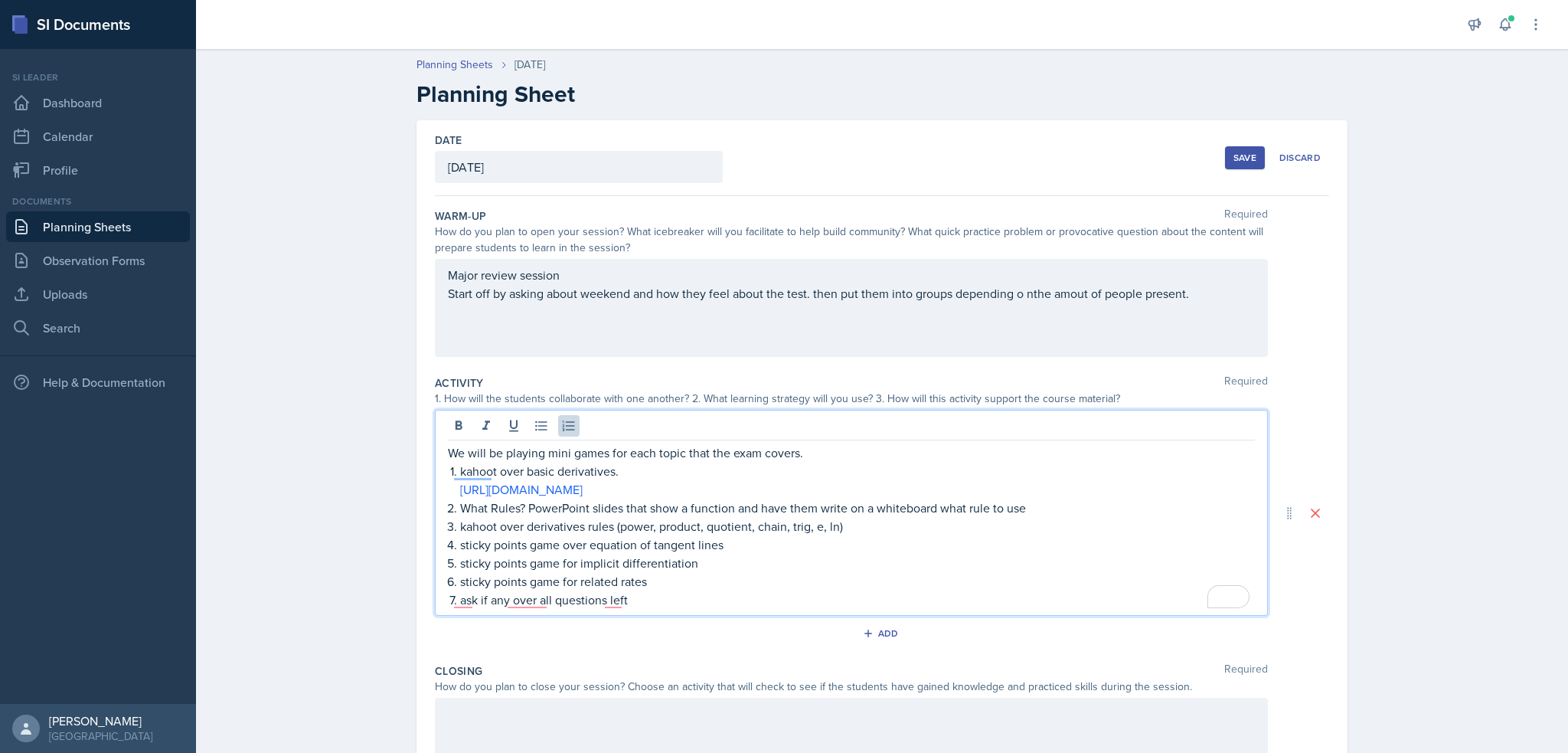
click at [1015, 308] on div "Major review session Start off by asking about weekend and how they feel about …" at bounding box center [851, 308] width 833 height 98
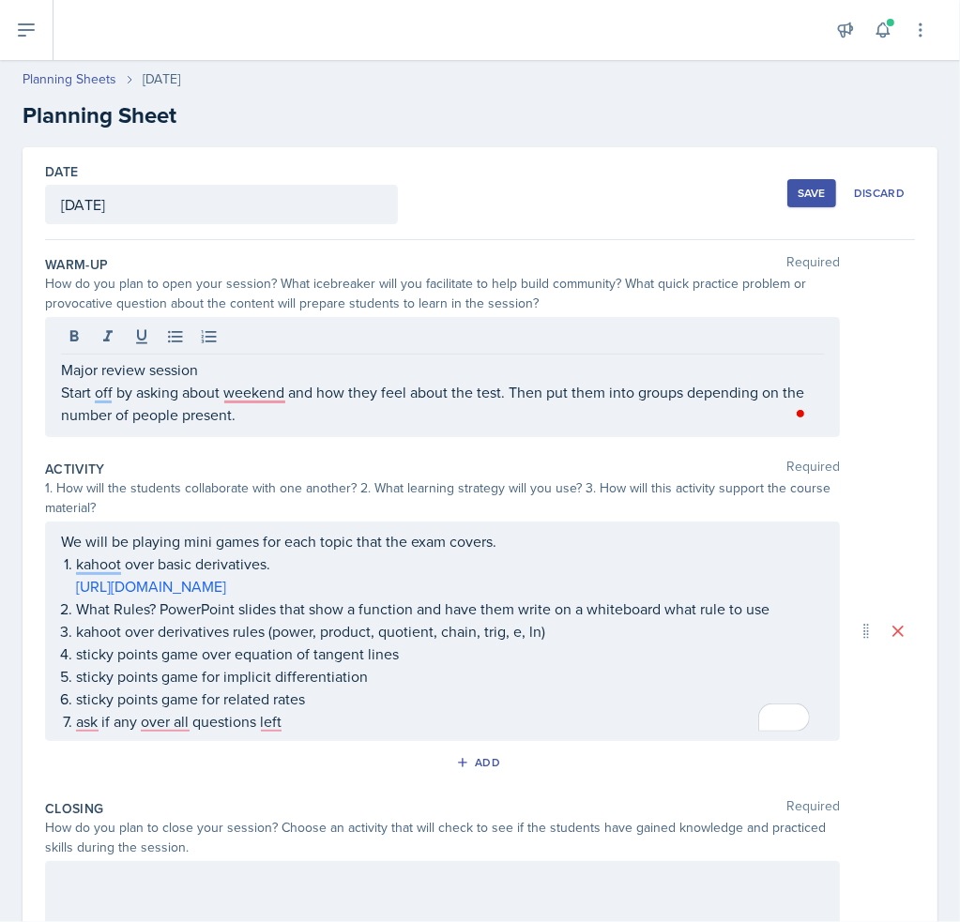
drag, startPoint x: 29, startPoint y: 444, endPoint x: 4, endPoint y: 444, distance: 25.3
click at [30, 444] on div "Date October 7th, 2025 October 2025 28 29 30 1 2 3 4 5 6 7 8 9 10 11 12 13 14 1…" at bounding box center [480, 631] width 915 height 968
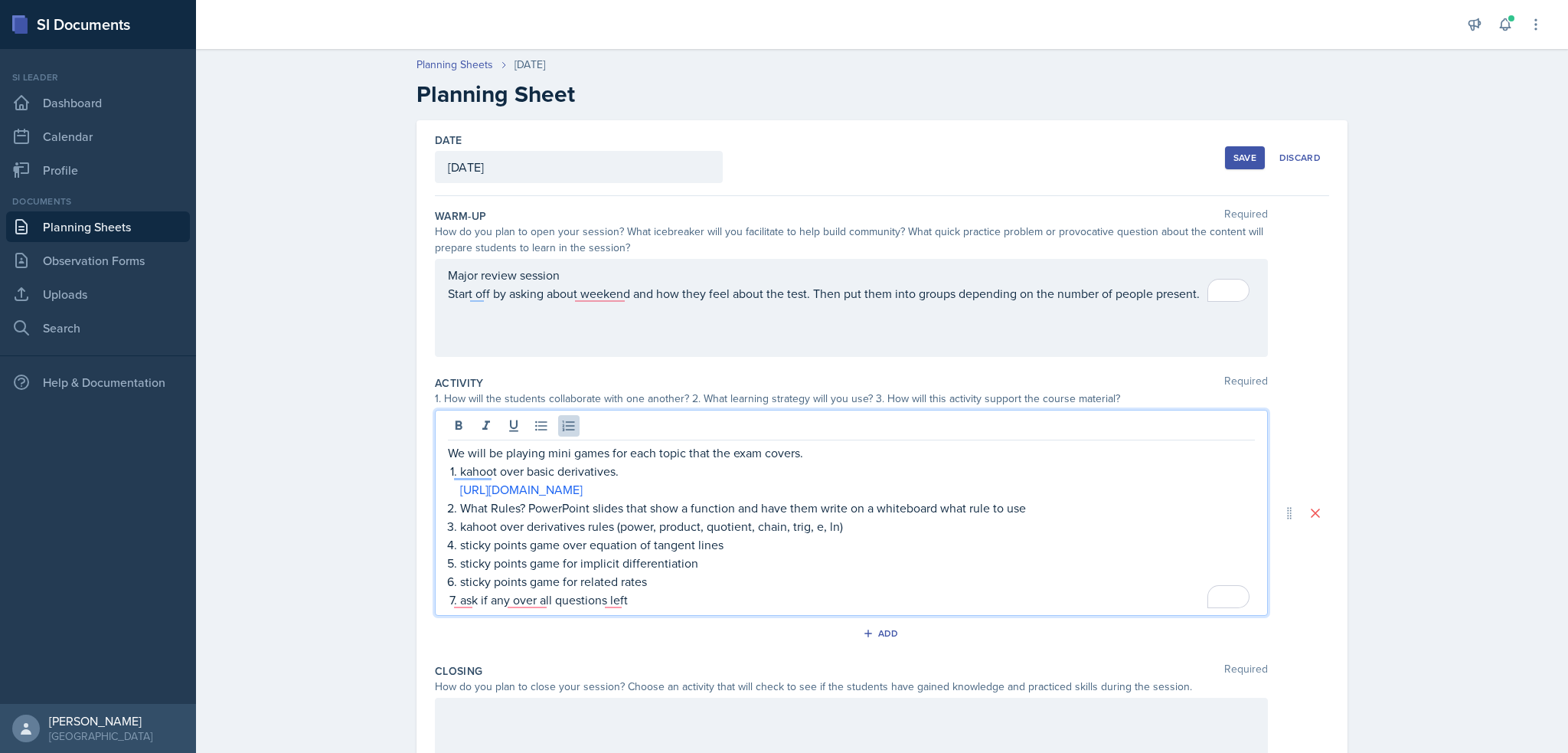
drag, startPoint x: 573, startPoint y: 553, endPoint x: 451, endPoint y: 581, distance: 125.2
click at [460, 581] on li "sticky points game for related rates" at bounding box center [858, 581] width 795 height 19
drag, startPoint x: 451, startPoint y: 581, endPoint x: 572, endPoint y: 581, distance: 121.0
click at [572, 581] on li "sticky points game for related rates" at bounding box center [858, 581] width 795 height 19
